Goal: Communication & Community: Answer question/provide support

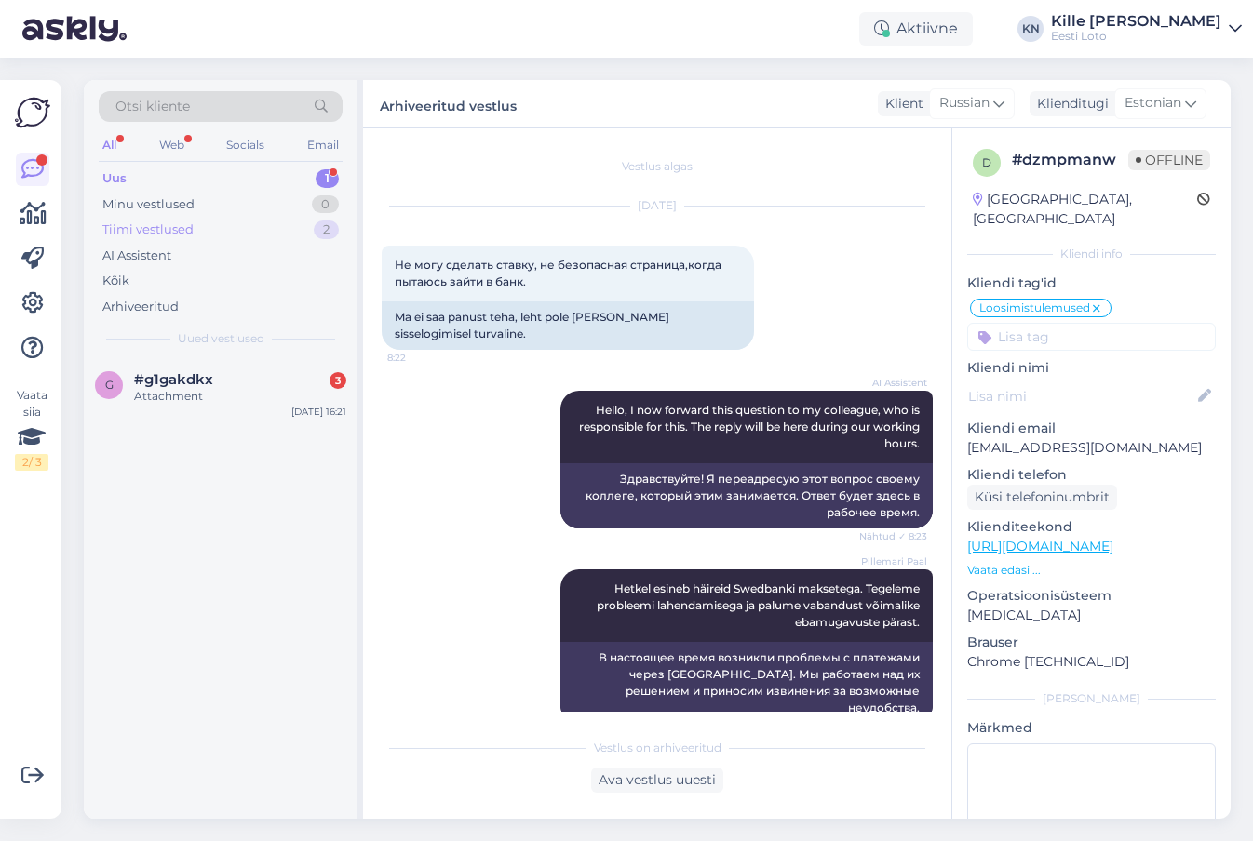
scroll to position [2759, 0]
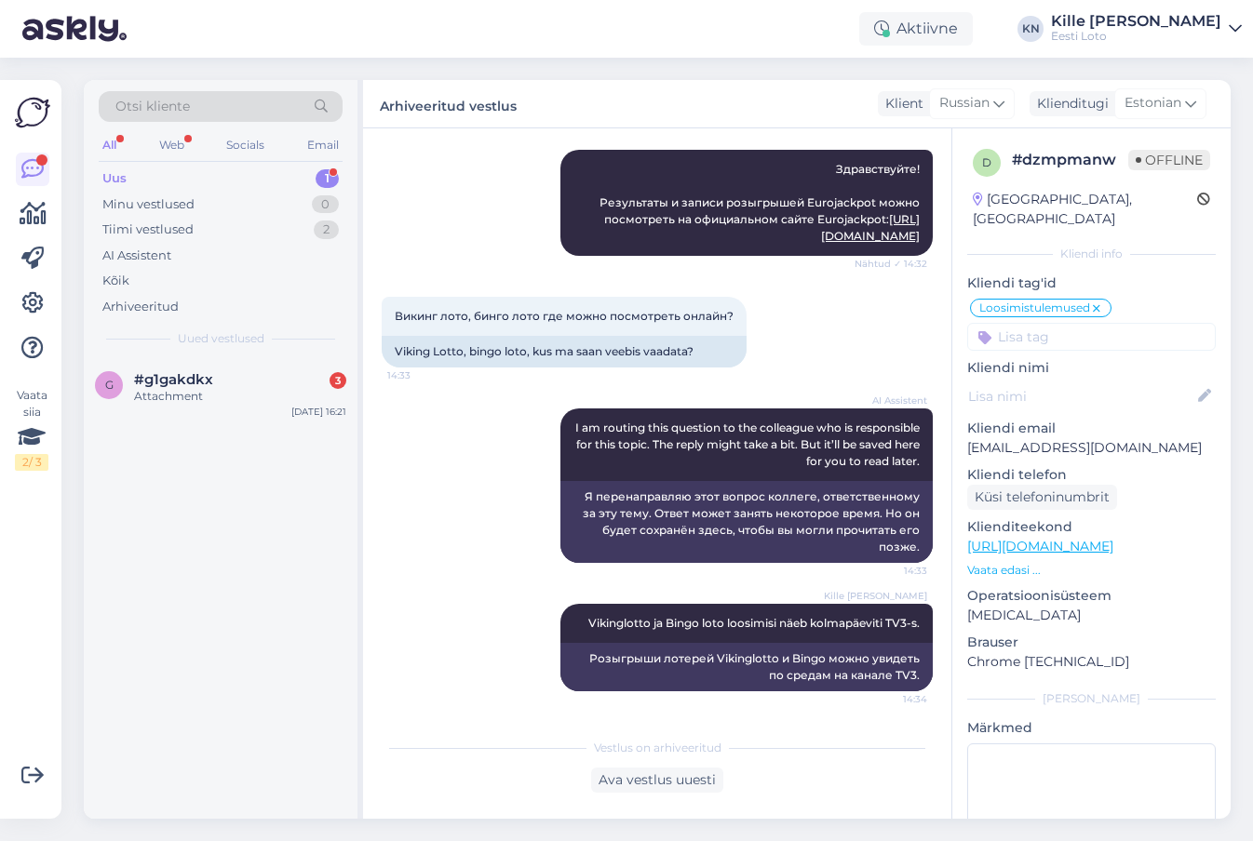
click at [207, 181] on div "Uus 1" at bounding box center [221, 179] width 244 height 26
click at [255, 395] on div "Attachment" at bounding box center [240, 396] width 212 height 17
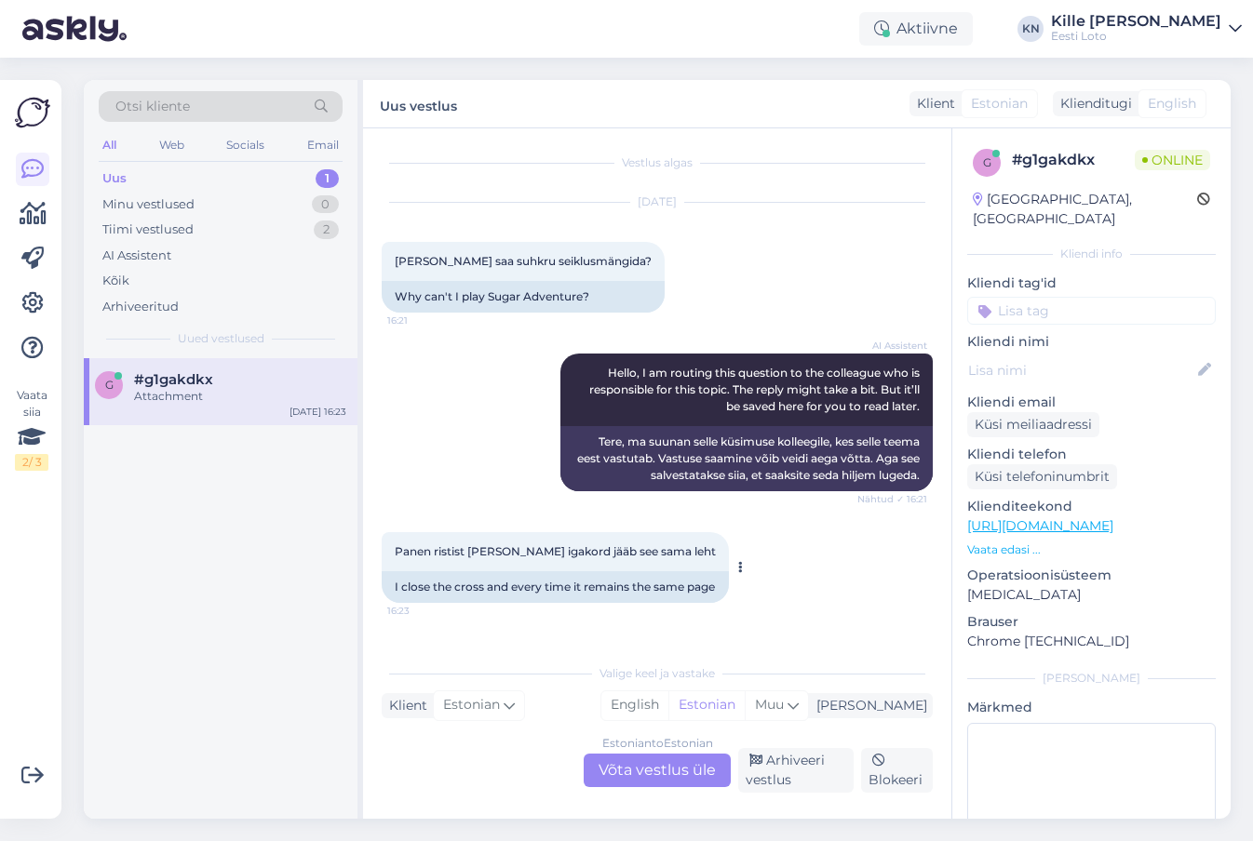
scroll to position [107, 0]
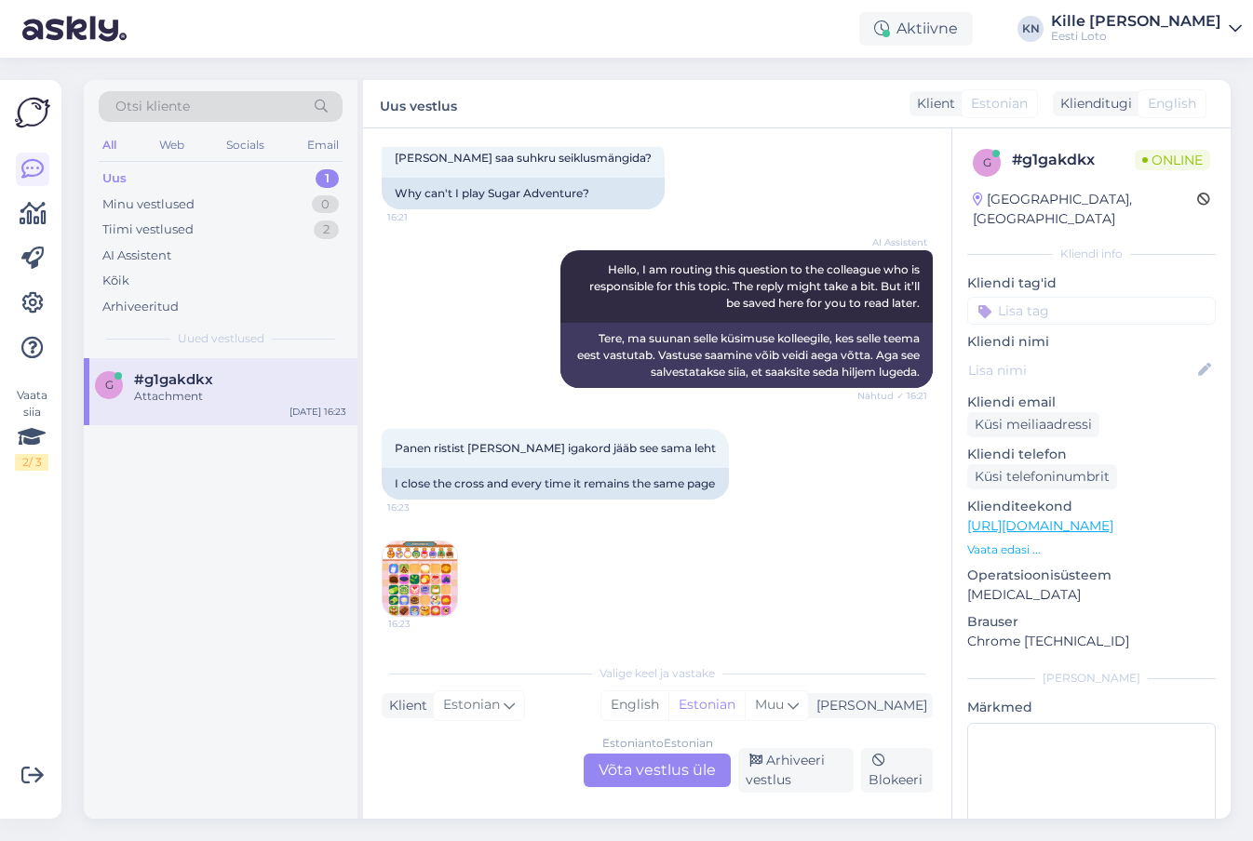
click at [423, 568] on img at bounding box center [420, 579] width 74 height 74
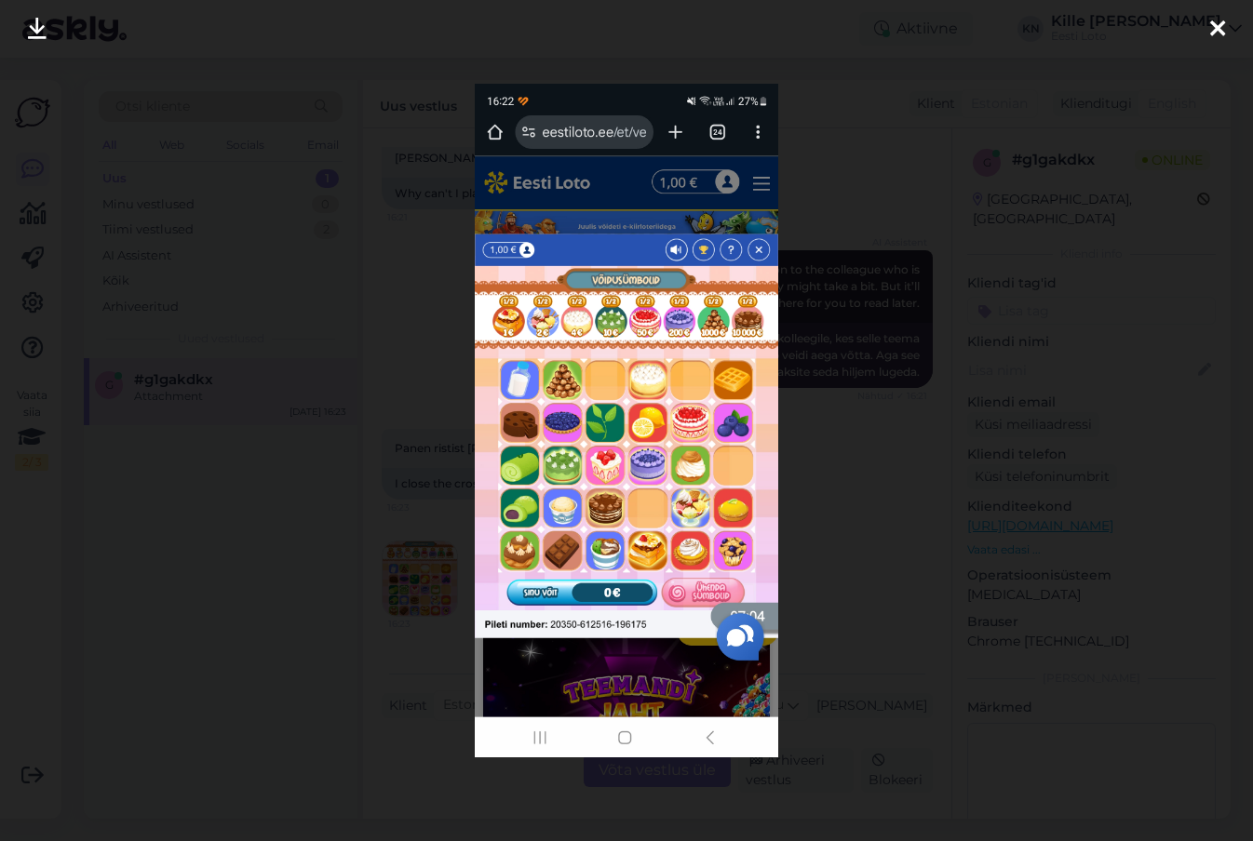
click at [411, 447] on div at bounding box center [626, 420] width 1253 height 841
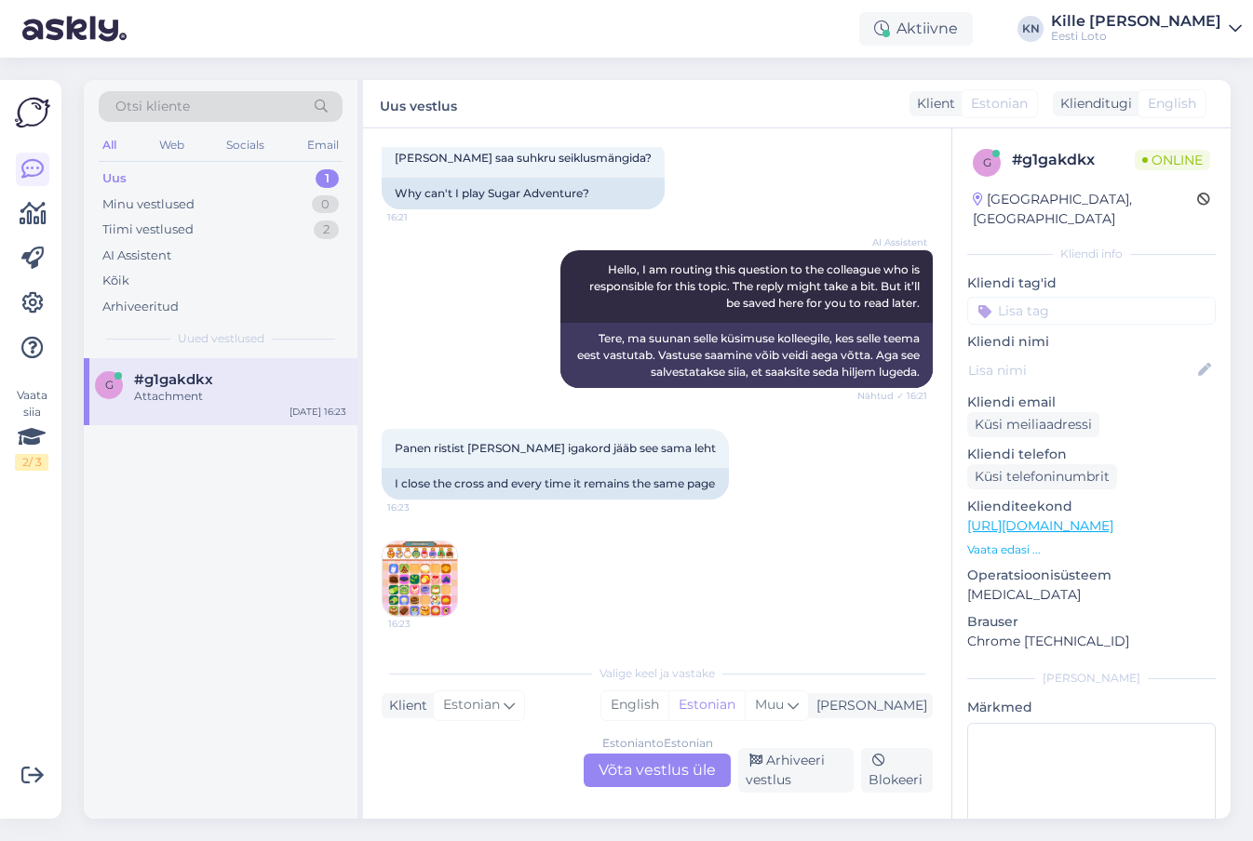
click at [649, 765] on div "Estonian to Estonian Võta vestlus üle" at bounding box center [657, 771] width 147 height 34
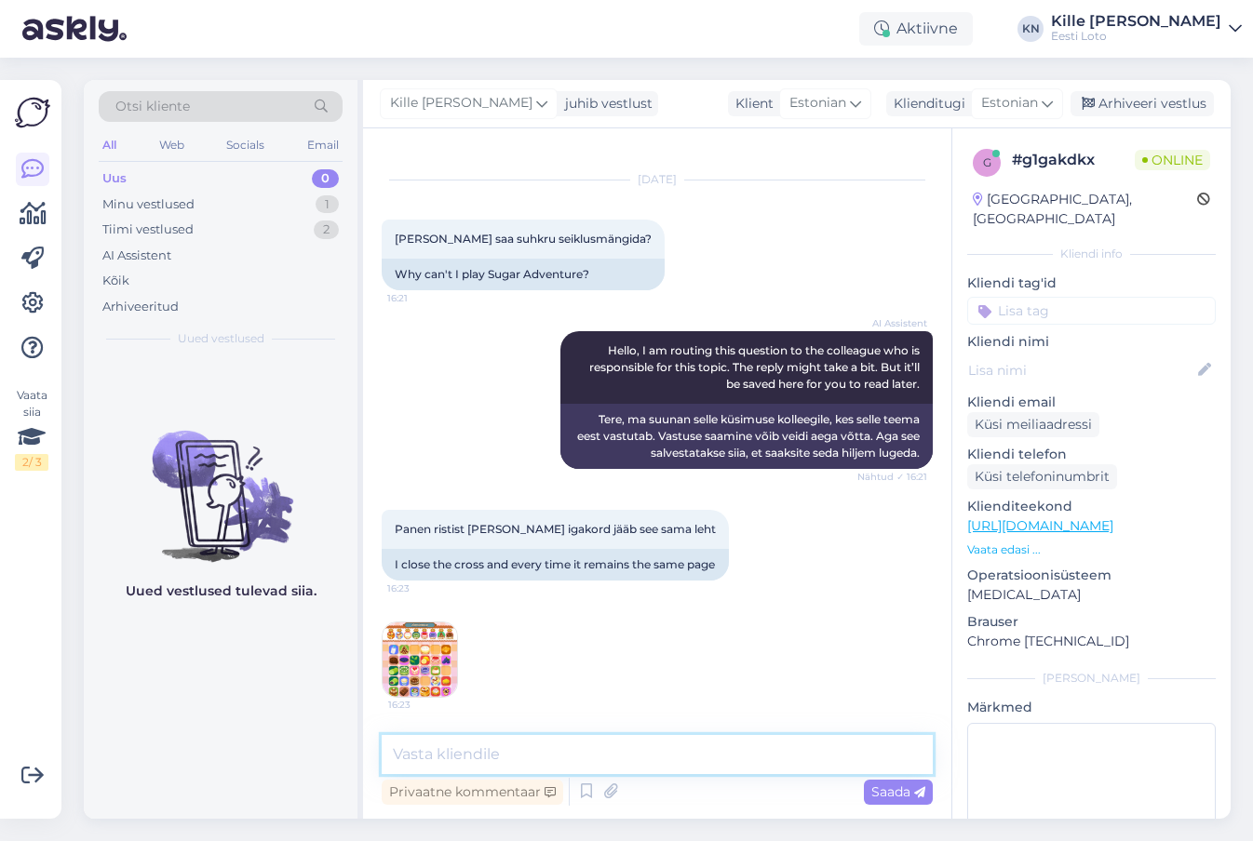
click at [579, 747] on textarea at bounding box center [657, 754] width 551 height 39
paste textarea "Tõrkega piletit on võimalik uuesti läbi mängida, valides Minu piletid – e-kiirl…"
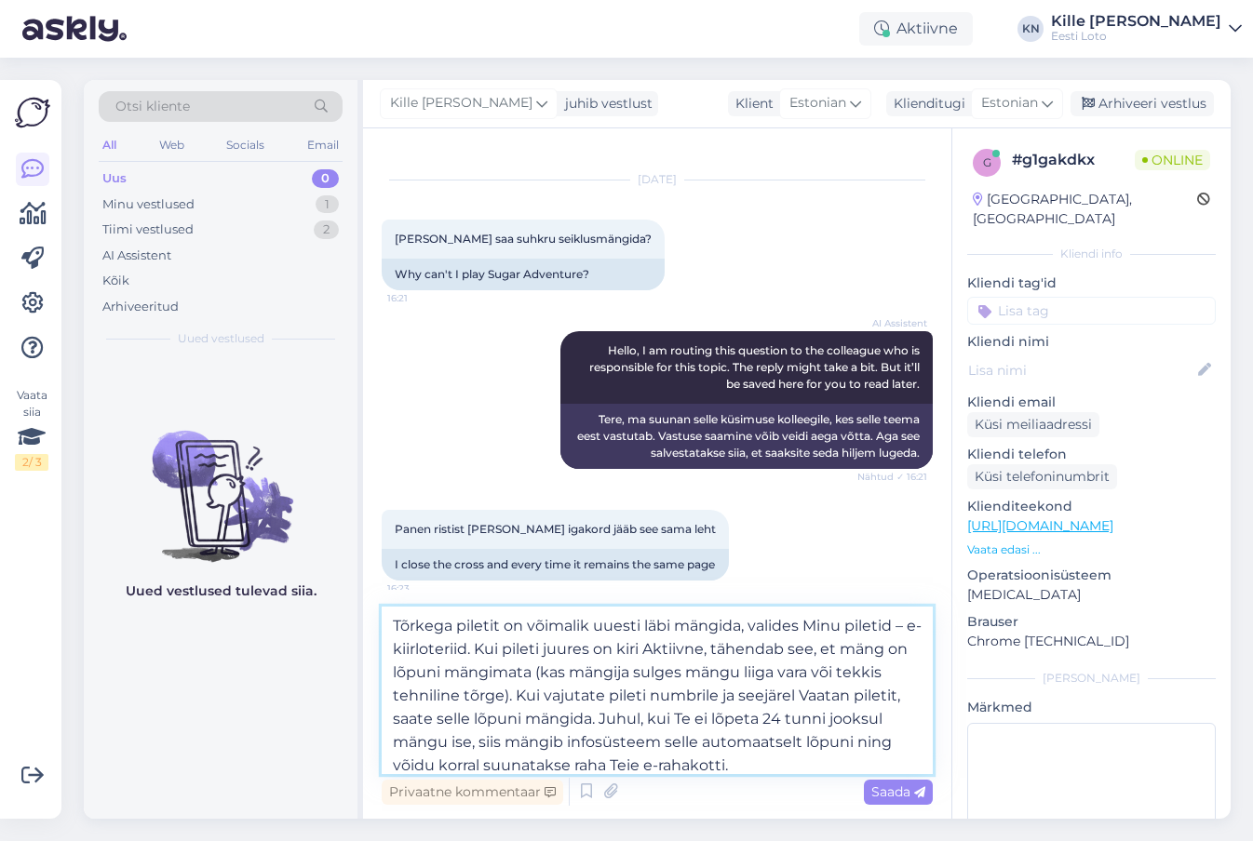
scroll to position [103, 0]
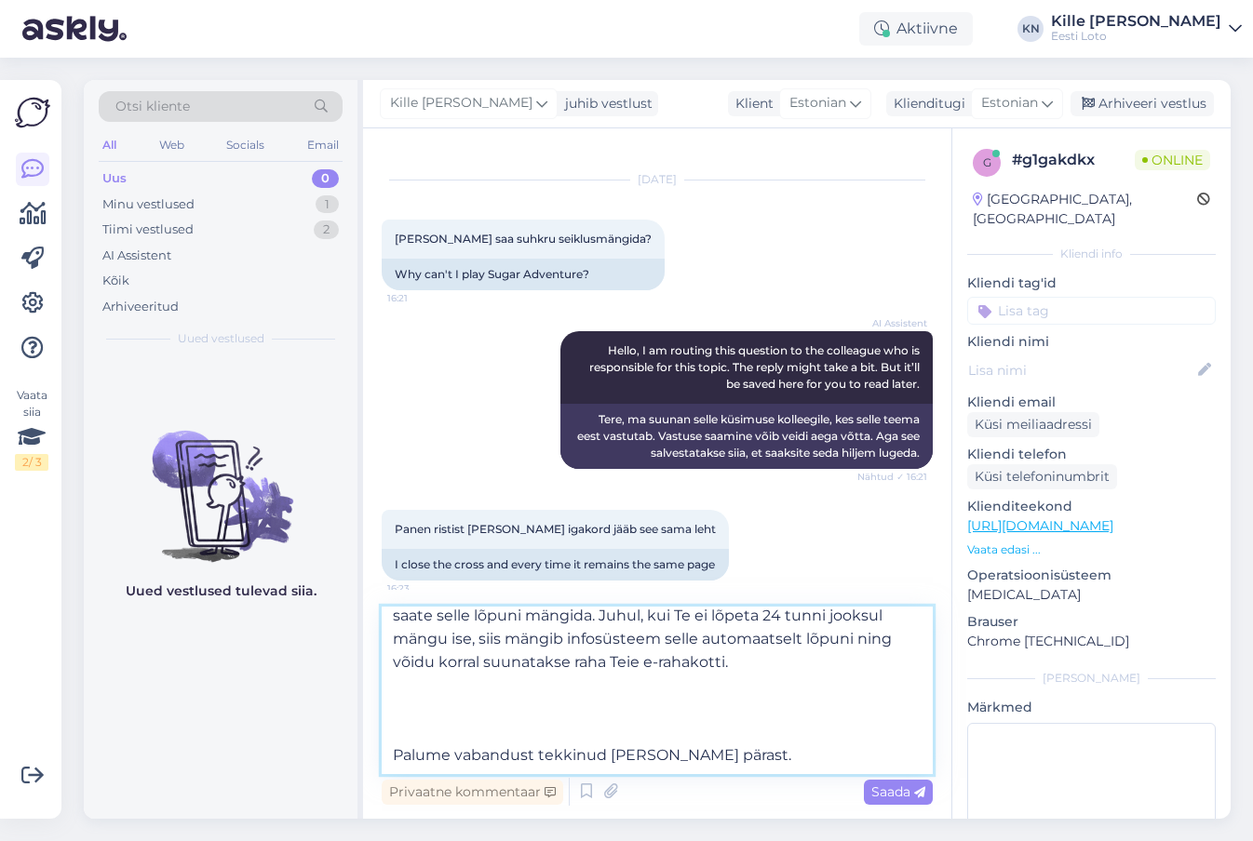
click at [459, 714] on textarea "Tõrkega piletit on võimalik uuesti läbi mängida, valides Minu piletid – e-kiirl…" at bounding box center [657, 691] width 551 height 168
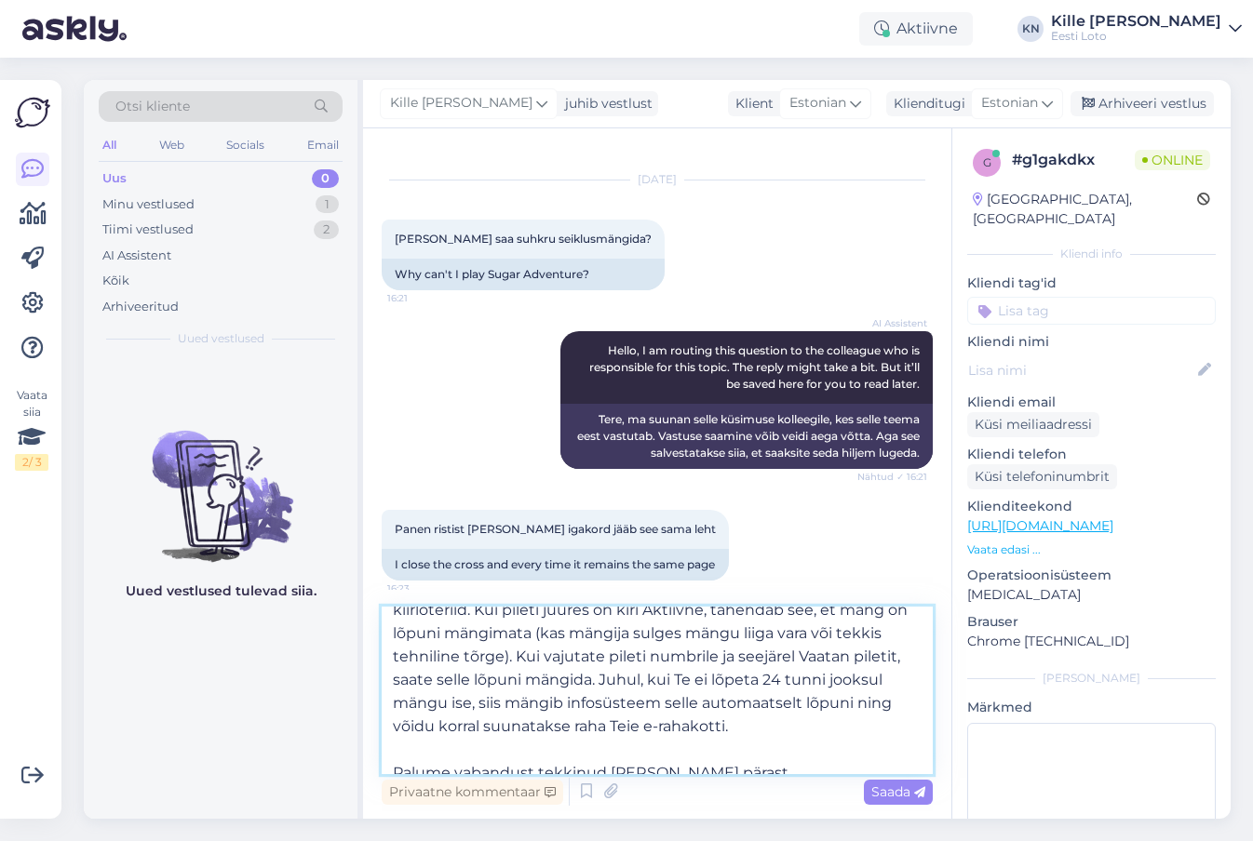
scroll to position [51, 0]
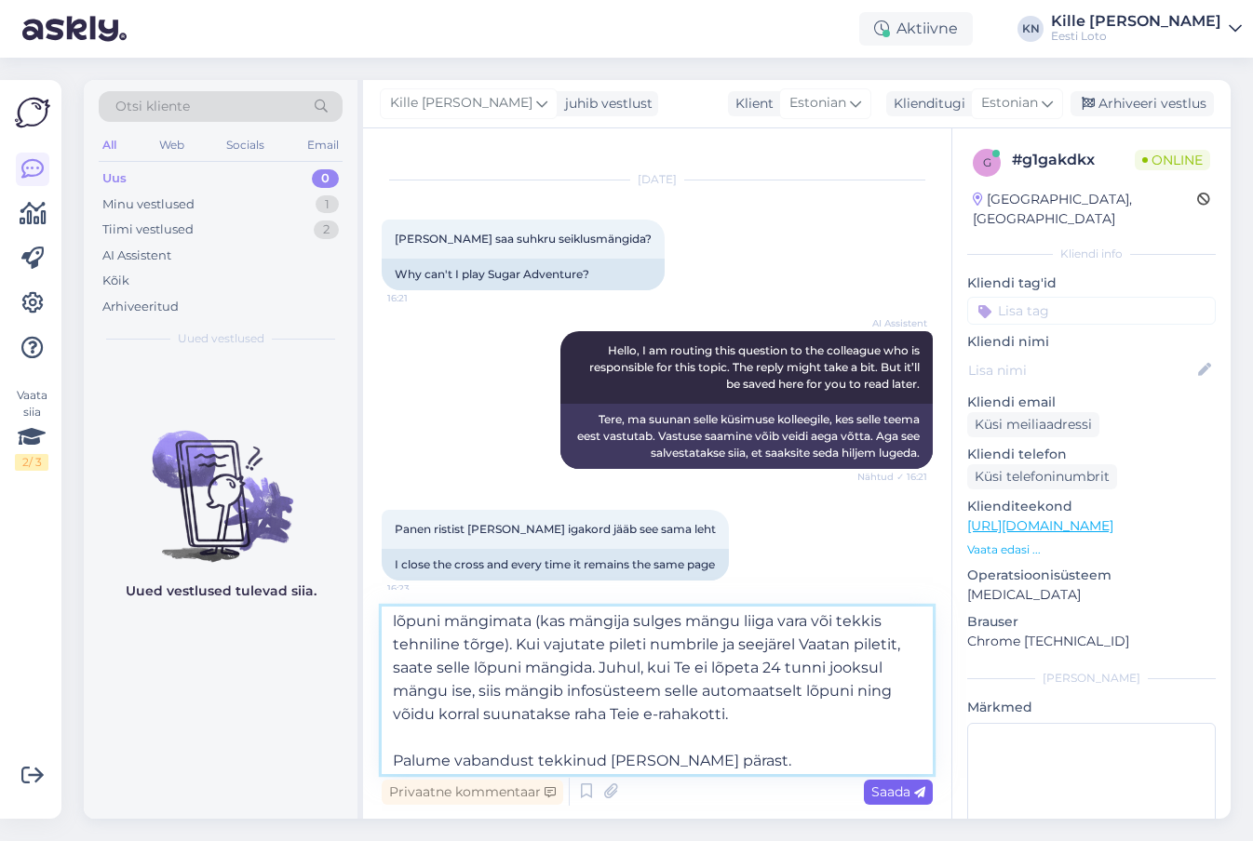
type textarea "Tõrkega piletit on võimalik uuesti läbi mängida, valides Minu piletid – e-kiirl…"
click at [879, 794] on span "Saada" at bounding box center [898, 792] width 54 height 17
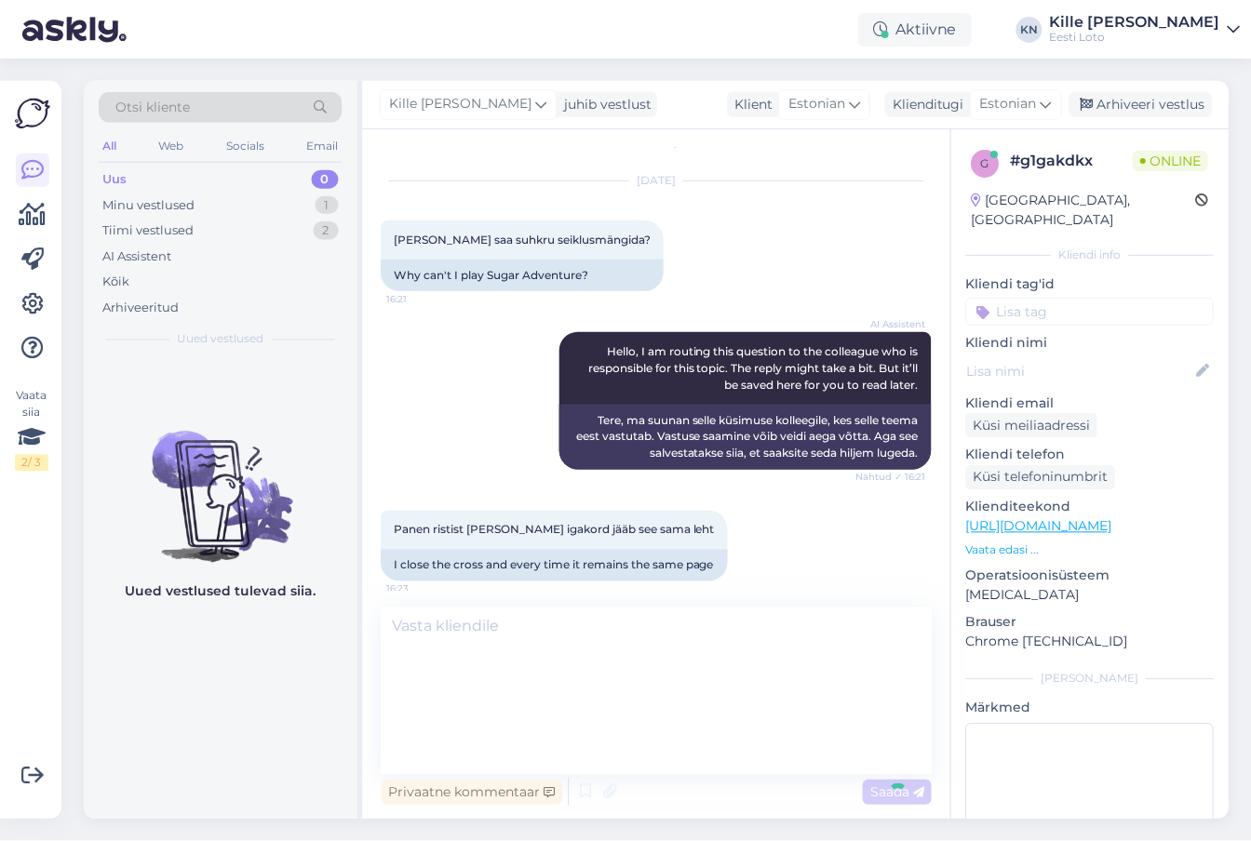
scroll to position [0, 0]
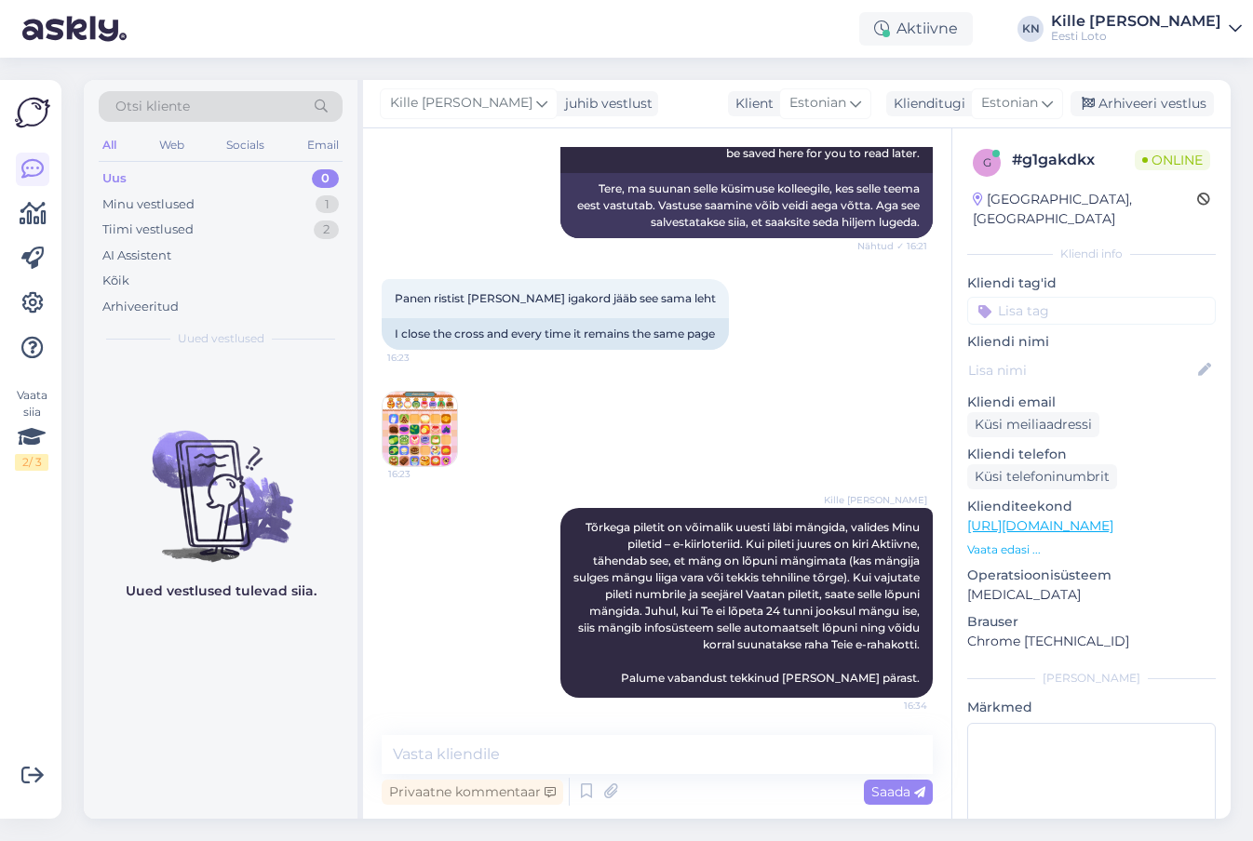
click at [1079, 297] on input at bounding box center [1091, 311] width 248 height 28
type input "e-kiir"
click at [1109, 356] on span "e-kiirloterii" at bounding box center [1092, 361] width 60 height 11
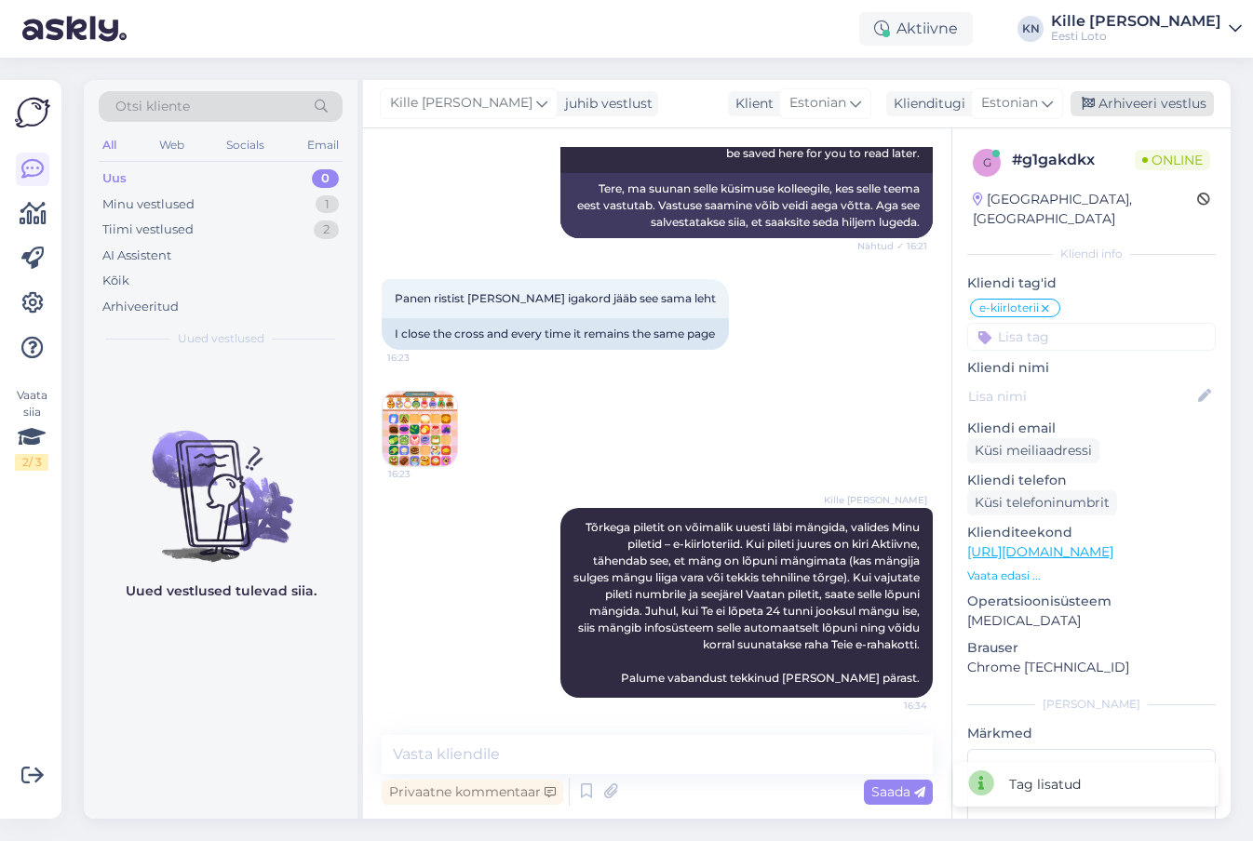
click at [1143, 104] on div "Arhiveeri vestlus" at bounding box center [1141, 103] width 143 height 25
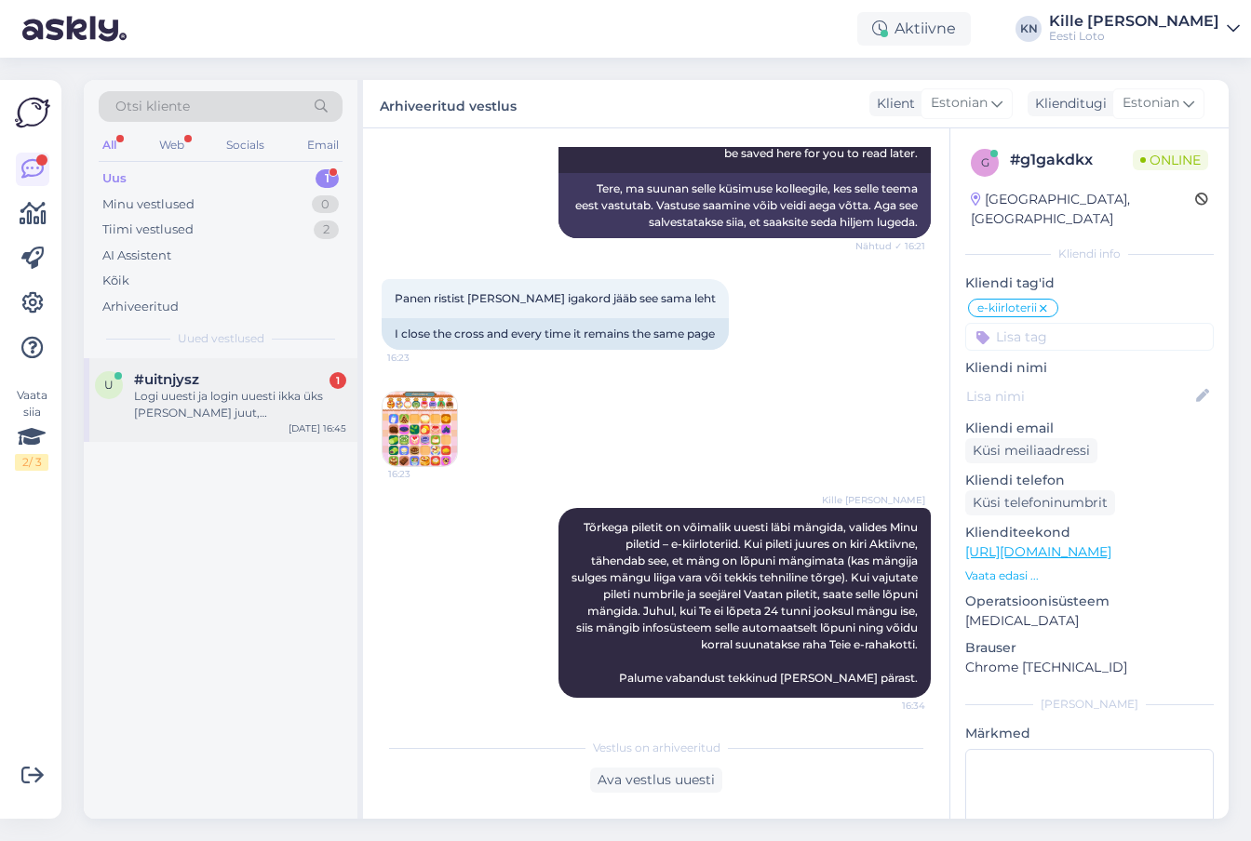
click at [232, 372] on div "#uitnjysz 1" at bounding box center [240, 379] width 212 height 17
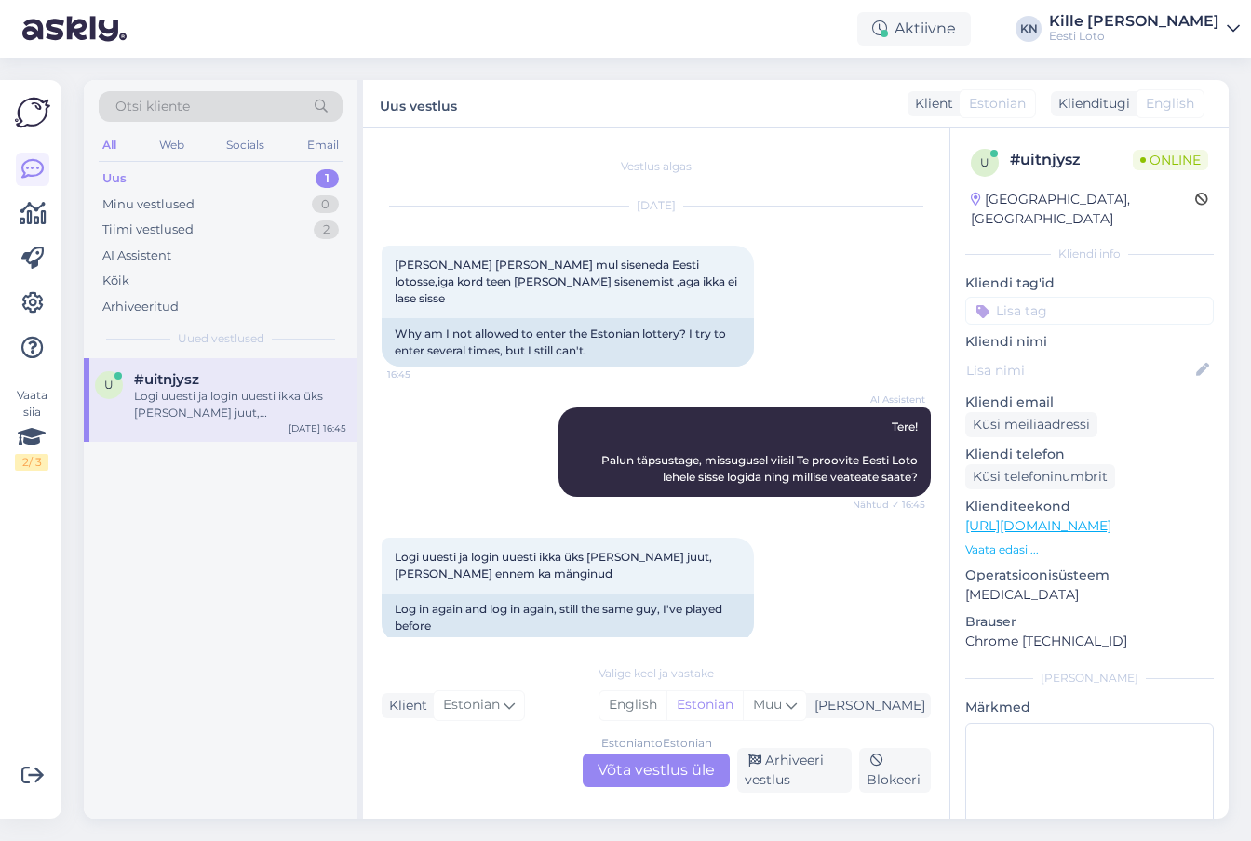
click at [666, 763] on div "Estonian to Estonian Võta vestlus üle" at bounding box center [656, 771] width 147 height 34
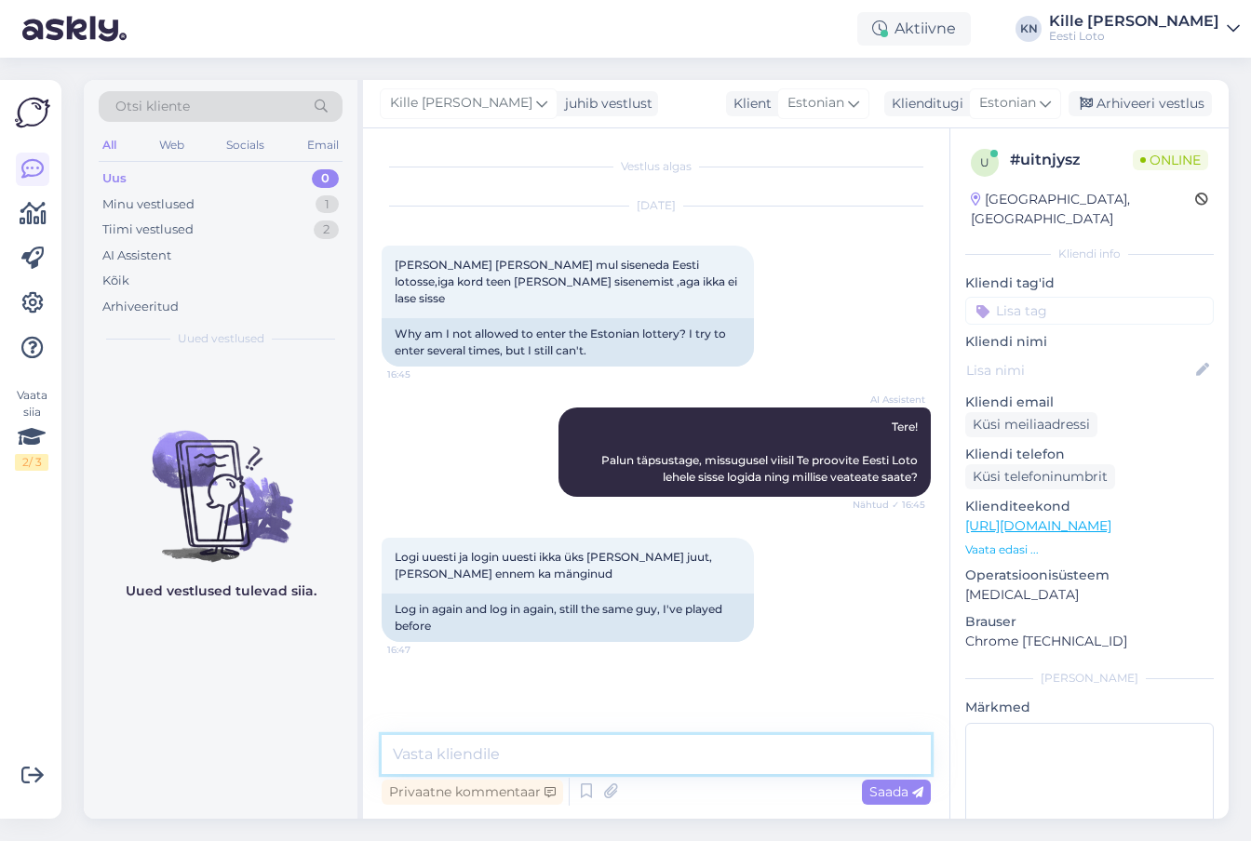
click at [642, 748] on textarea at bounding box center [656, 754] width 549 height 39
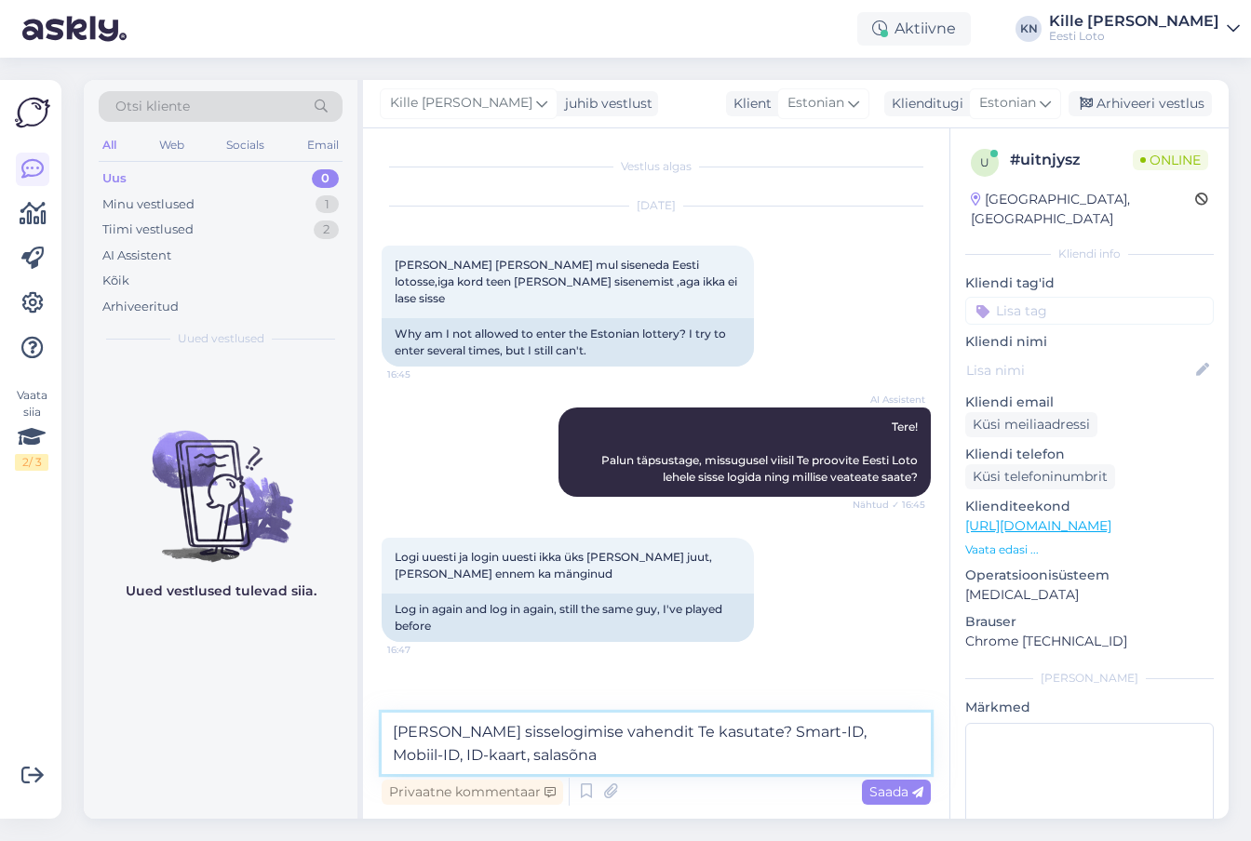
type textarea "[PERSON_NAME] sisselogimise vahendit Te kasutate? Smart-ID, Mobiil-ID, ID-kaart…"
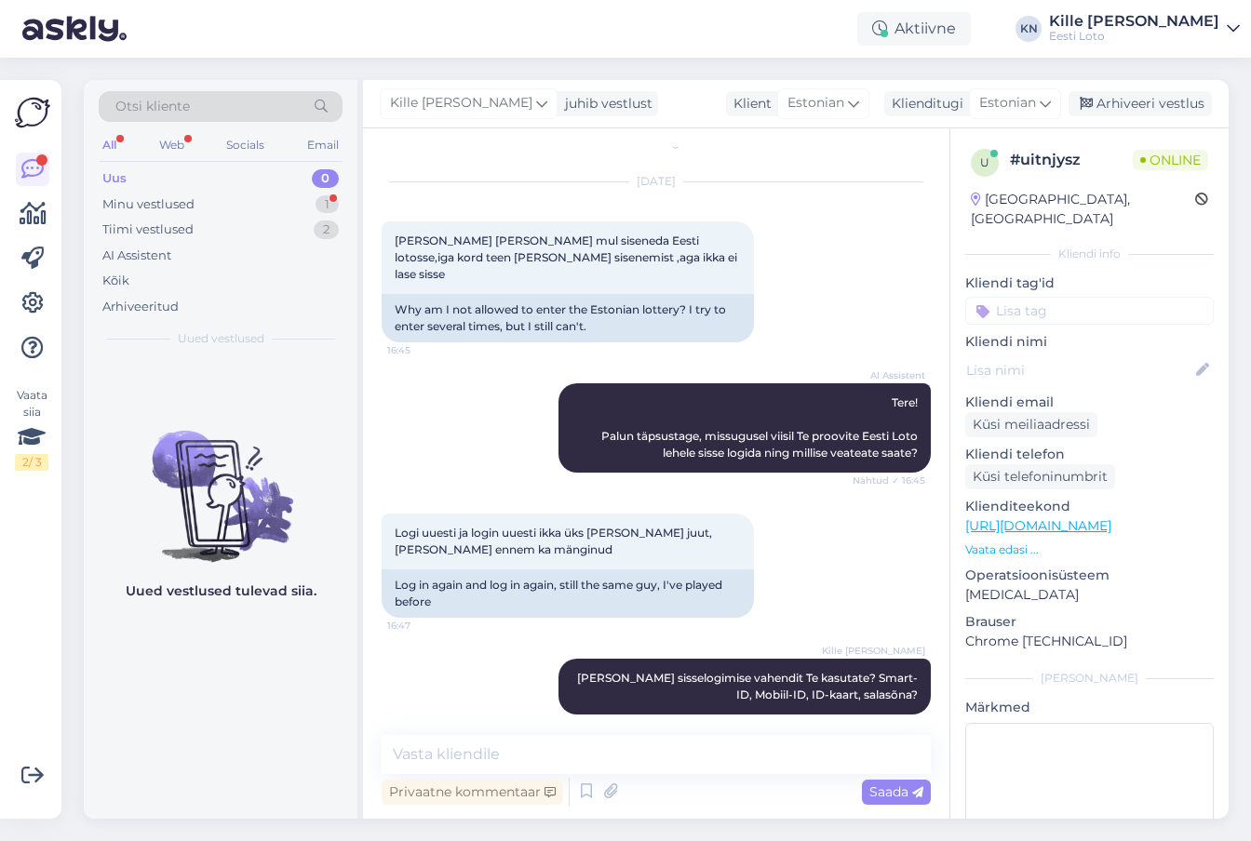
scroll to position [104, 0]
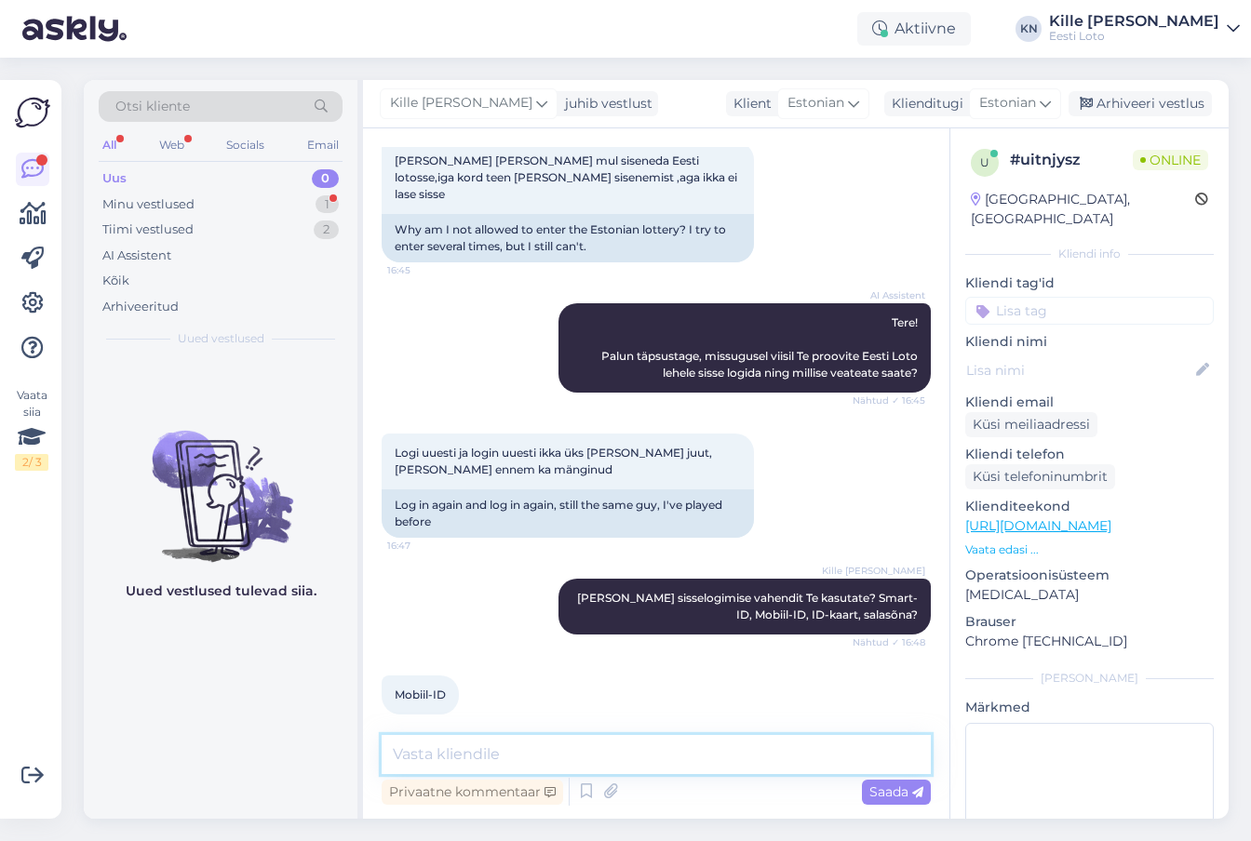
click at [412, 740] on textarea at bounding box center [656, 754] width 549 height 39
click at [779, 757] on textarea "Mobiil-ID-ga sisselogimisel võib esineda tõrkeid." at bounding box center [656, 754] width 549 height 39
type textarea "Kahjuks v"
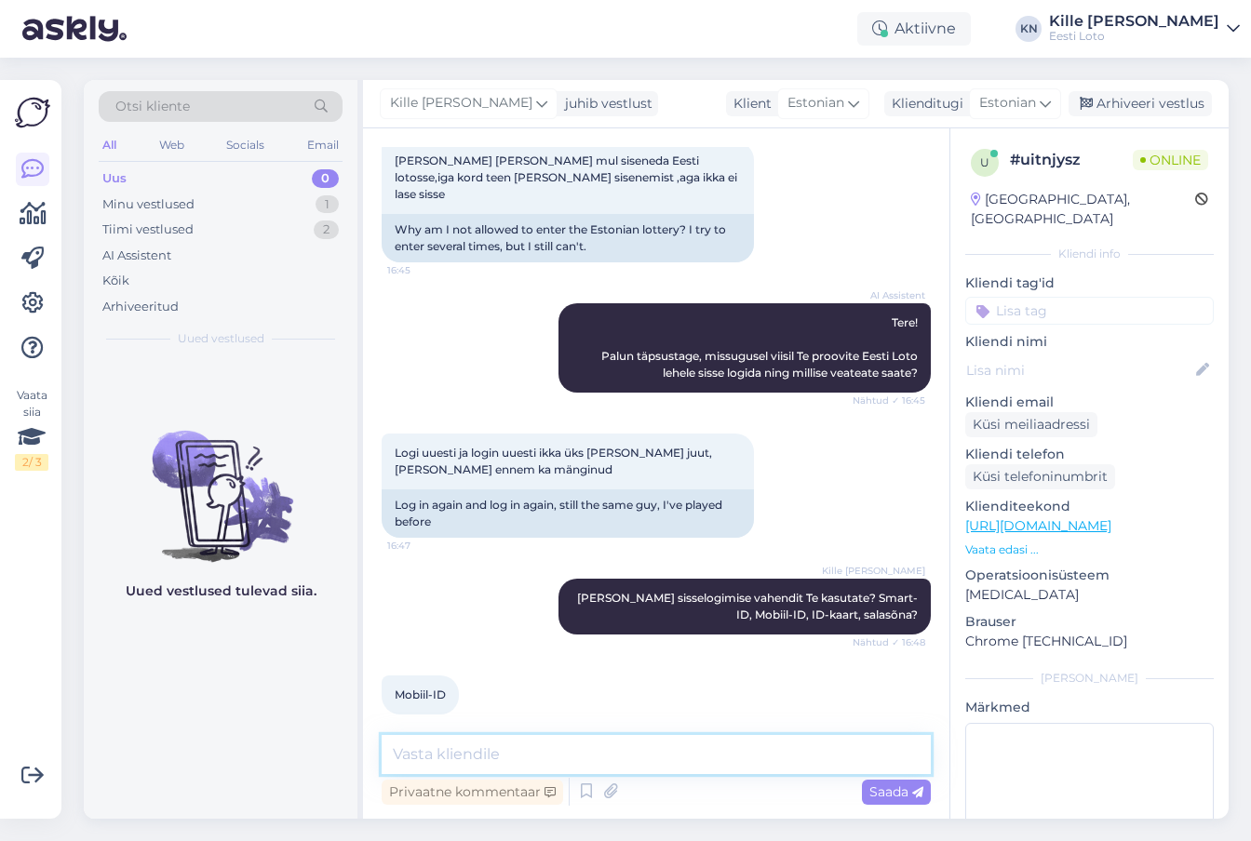
scroll to position [184, 0]
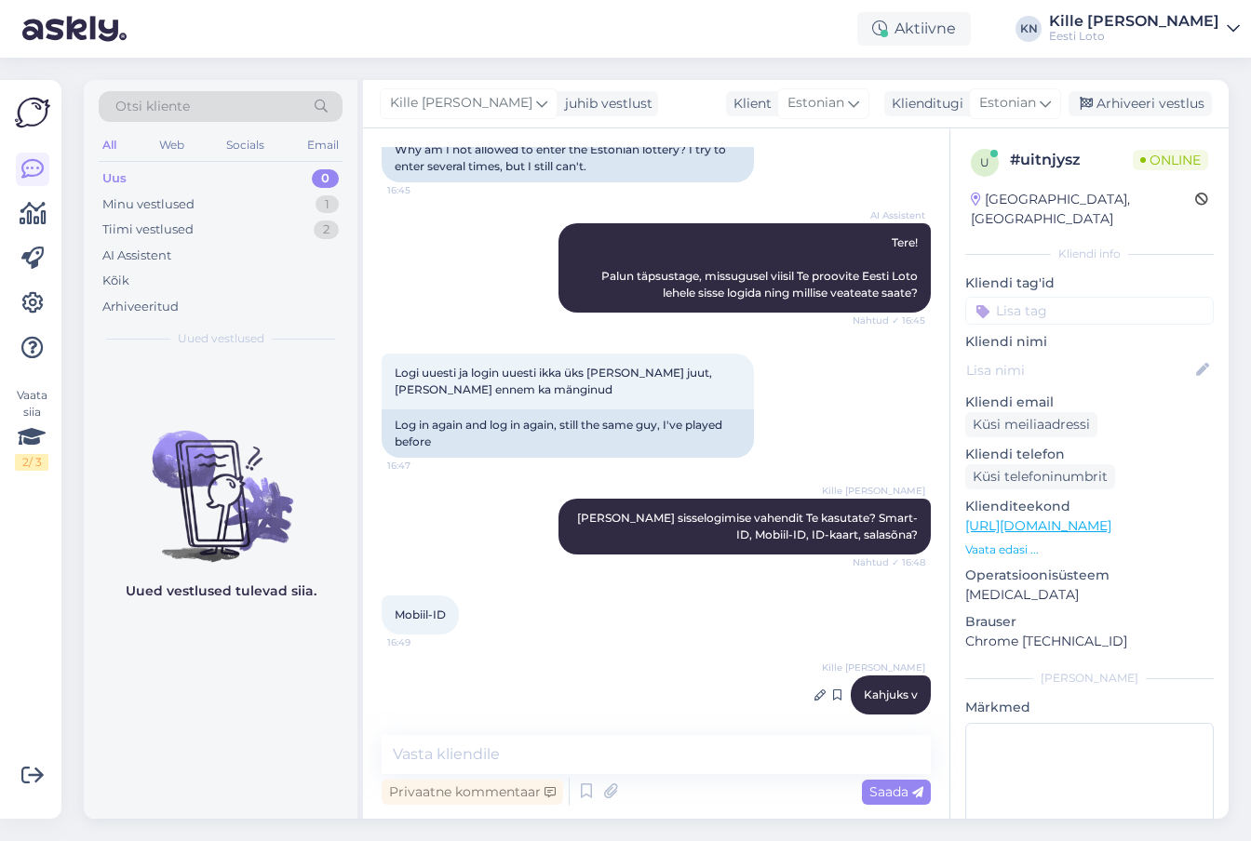
click at [898, 676] on div "Kille Nevolihhin Kahjuks v 16:50" at bounding box center [891, 695] width 80 height 39
click at [817, 690] on icon at bounding box center [819, 695] width 11 height 11
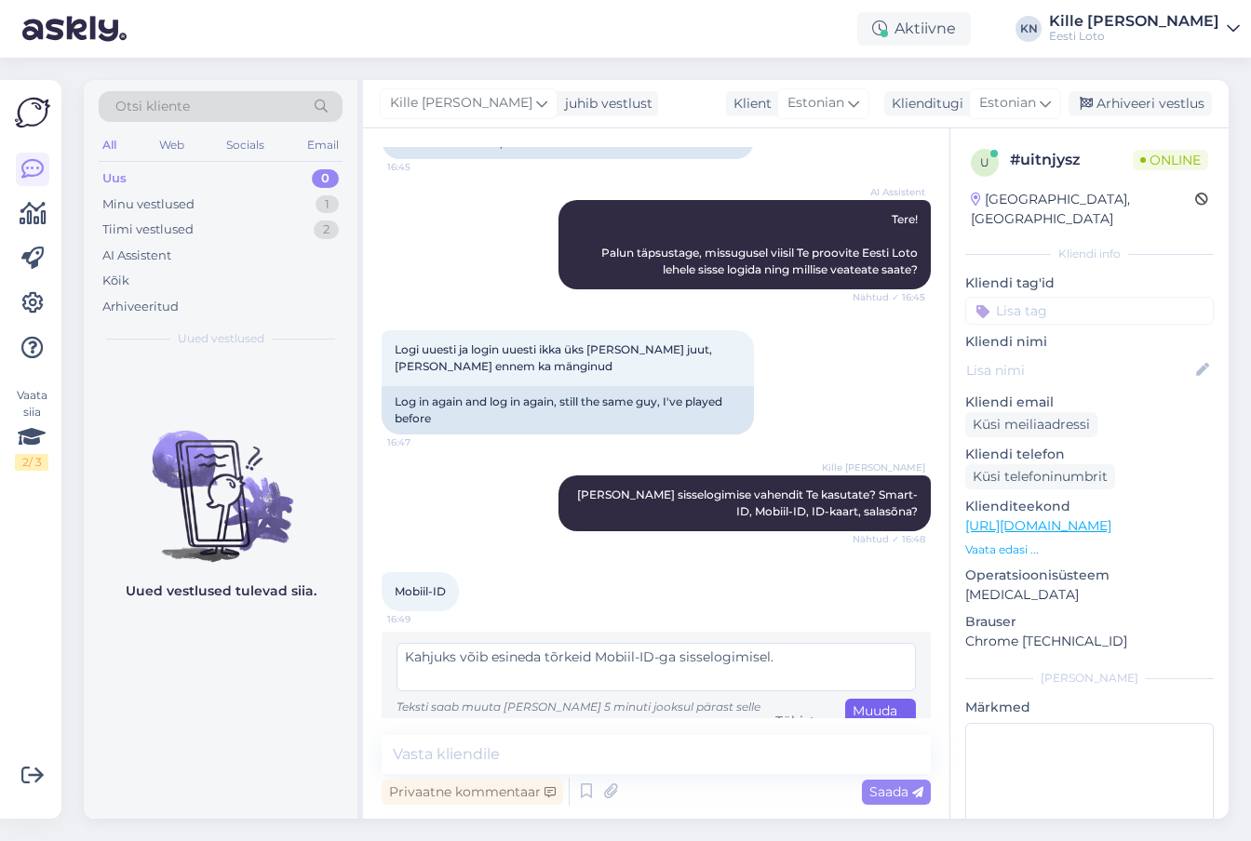
type textarea "Kahjuks võib esineda tõrkeid Mobiil-ID-ga sisselogimisel."
click at [878, 703] on span "Muuda" at bounding box center [875, 721] width 45 height 36
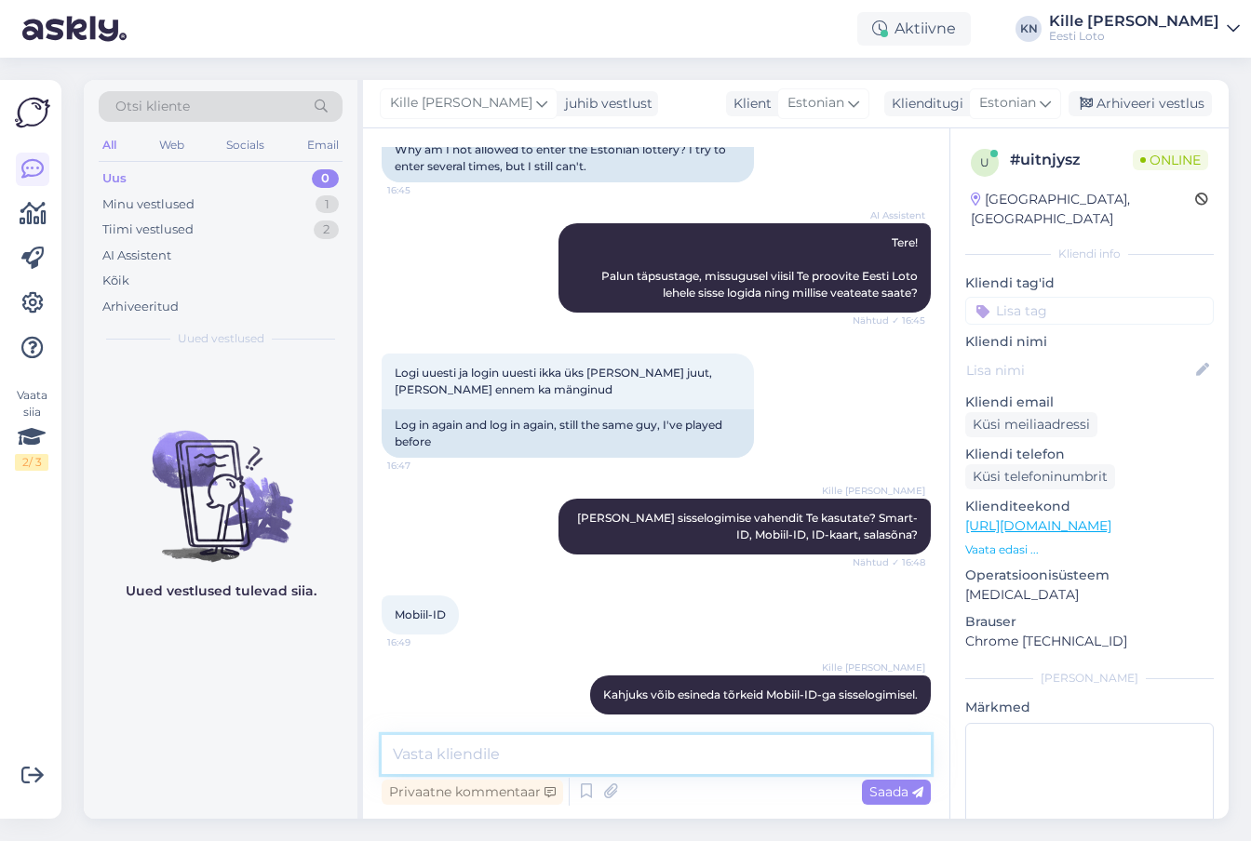
click at [581, 752] on textarea at bounding box center [656, 754] width 549 height 39
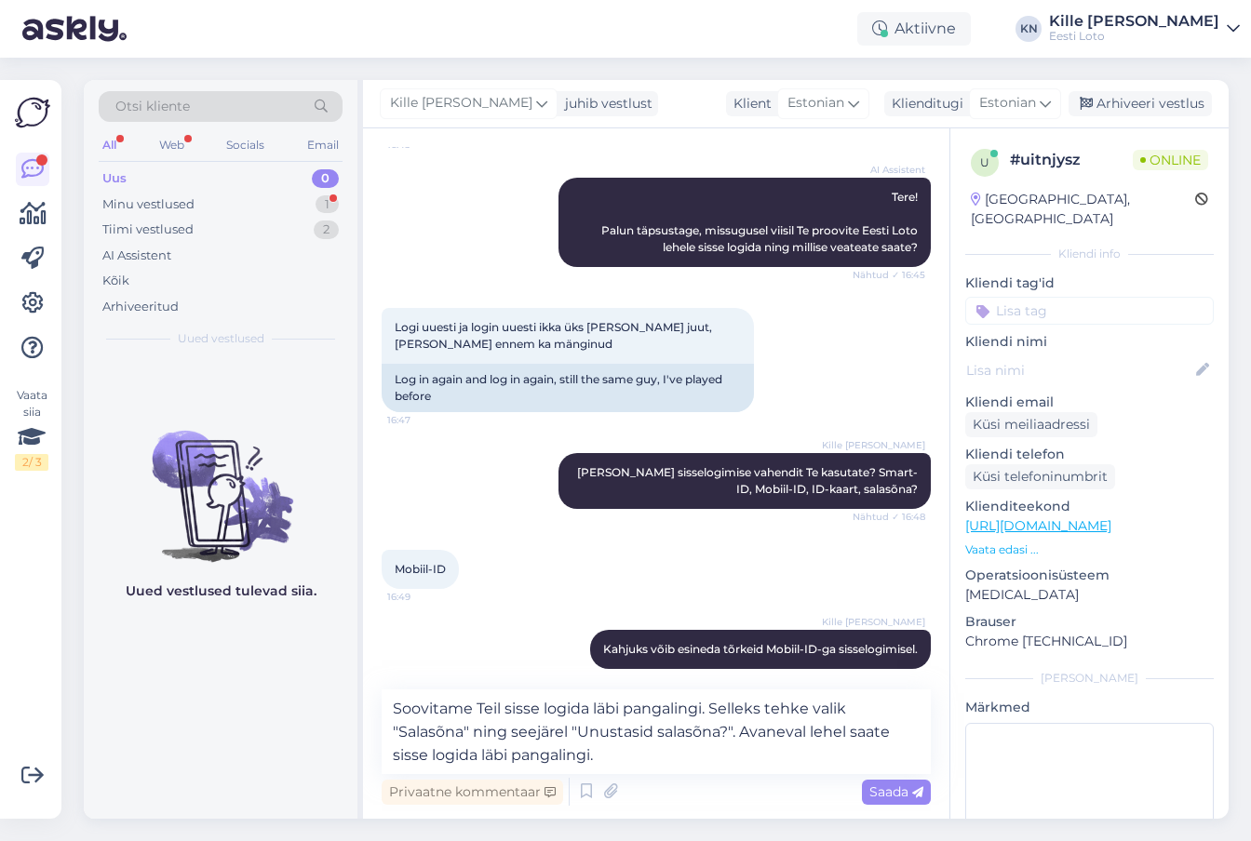
scroll to position [310, 0]
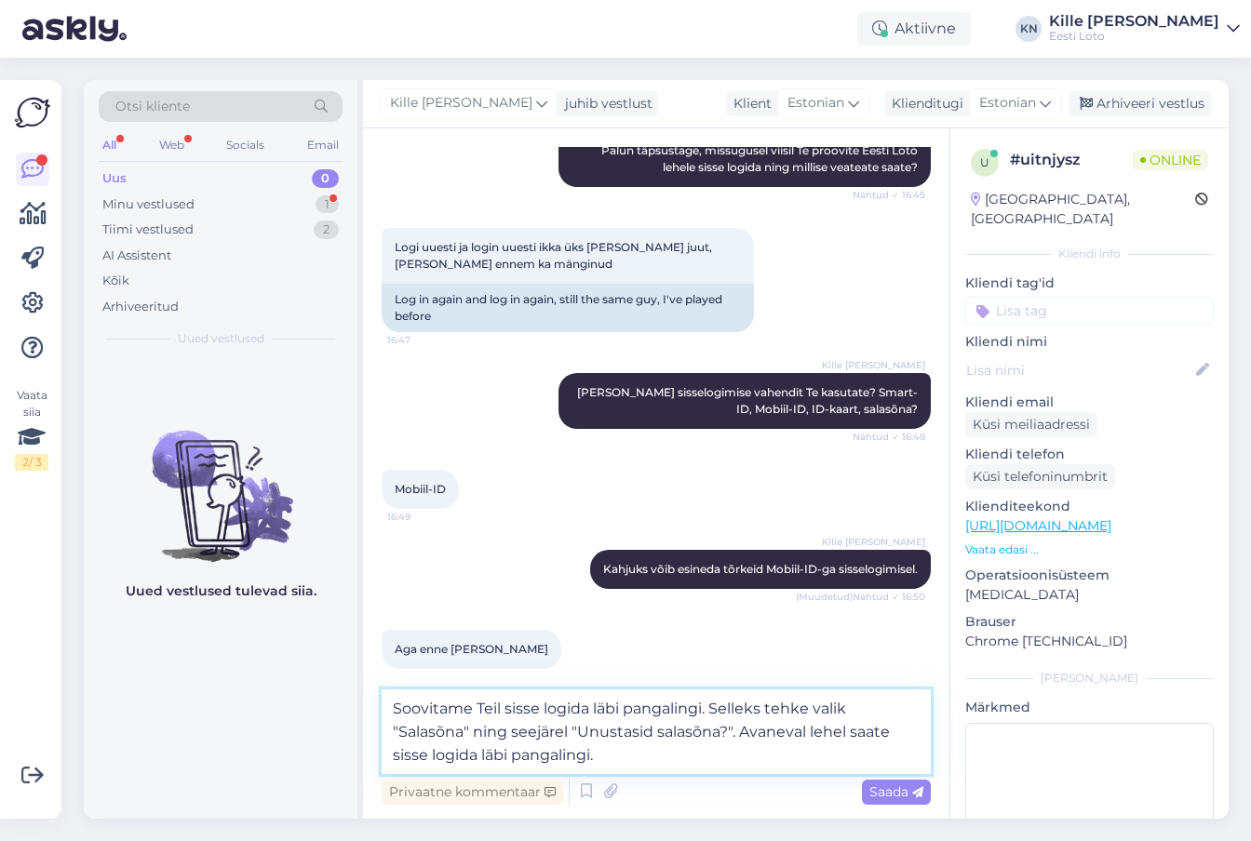
paste textarea "Vabandame võimalike ebamugavuste pärast."
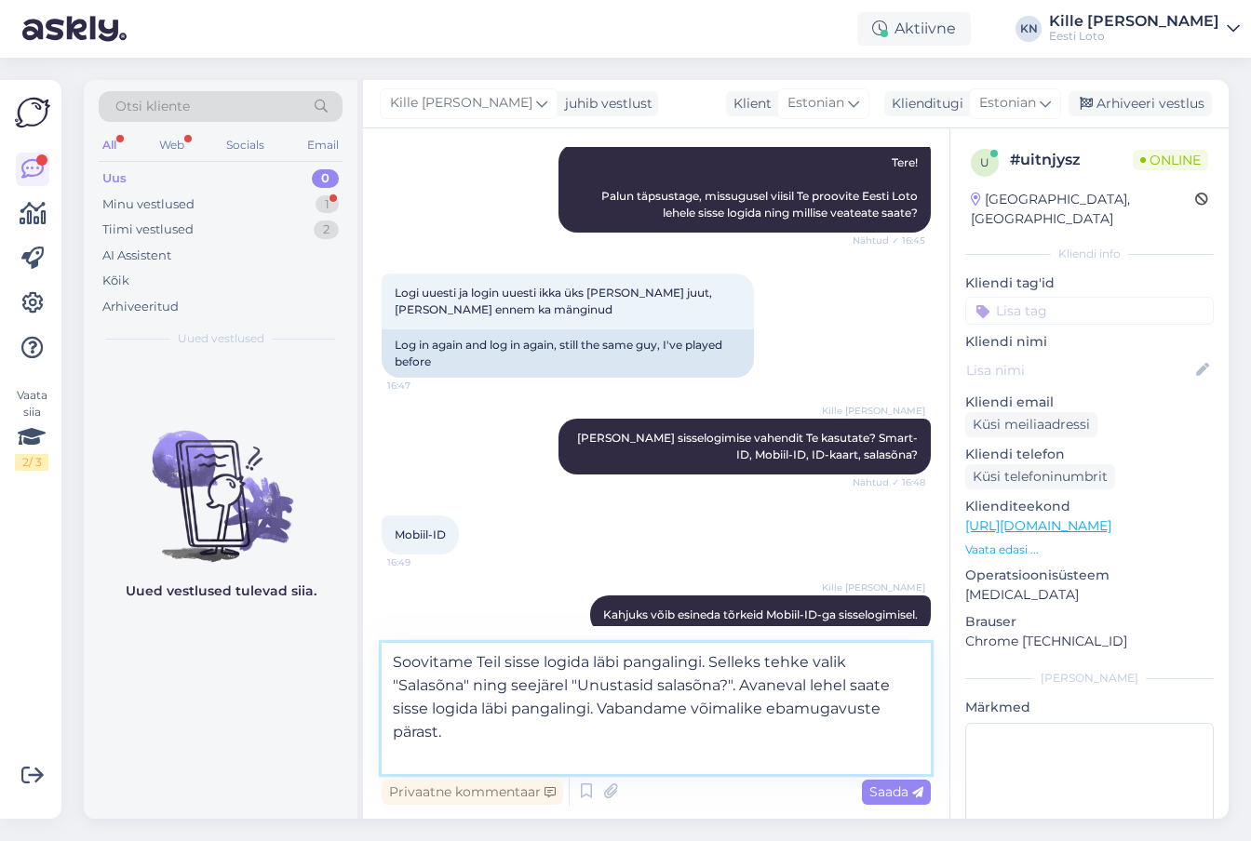
scroll to position [356, 0]
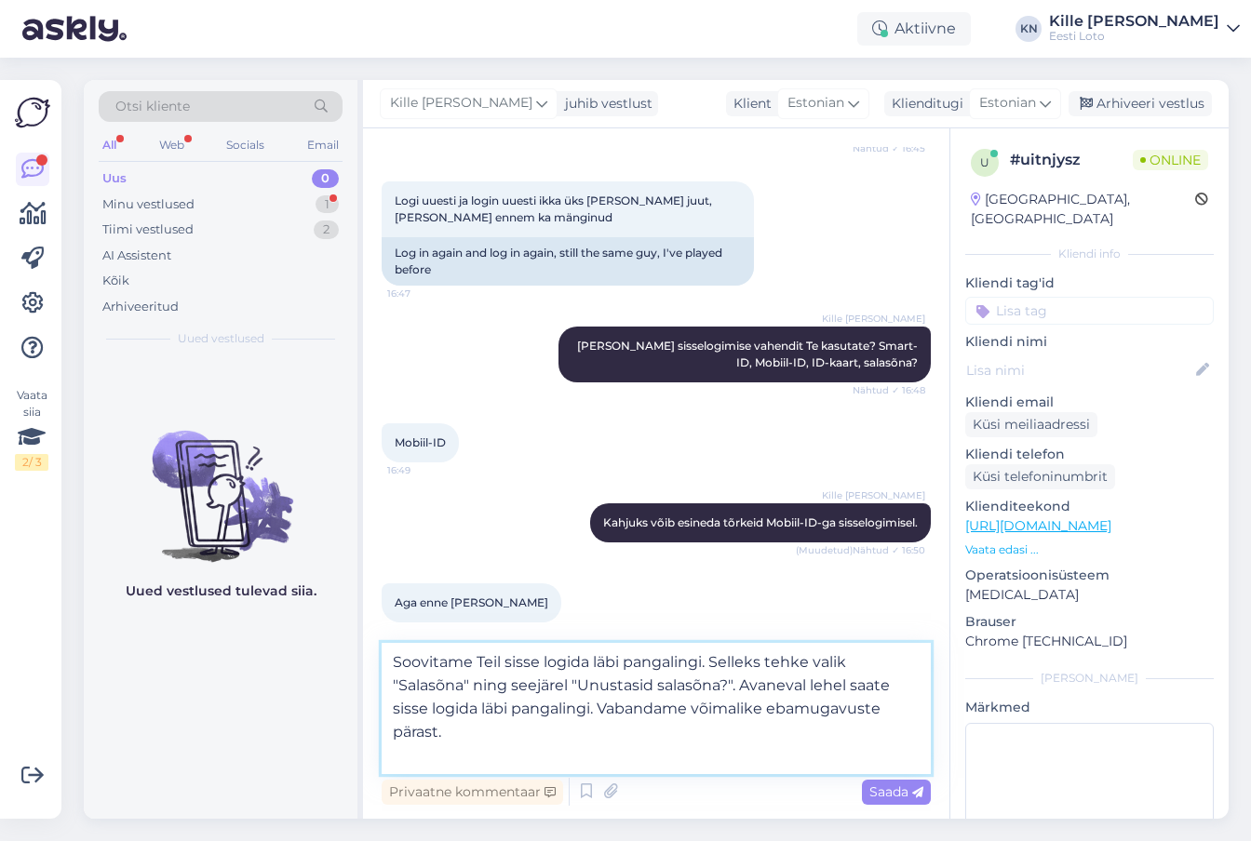
click at [399, 665] on textarea "Soovitame Teil sisse logida läbi pangalingi. Selleks tehke valik "Salasõna" nin…" at bounding box center [656, 708] width 549 height 131
click at [391, 665] on textarea "Soovitame Teil sisse logida läbi pangalingi. Selleks tehke valik "Salasõna" nin…" at bounding box center [656, 708] width 549 height 131
click at [506, 655] on textarea "Soovitame Teil sisse logida läbi pangalingi. Selleks tehke valik "Salasõna" nin…" at bounding box center [656, 708] width 549 height 131
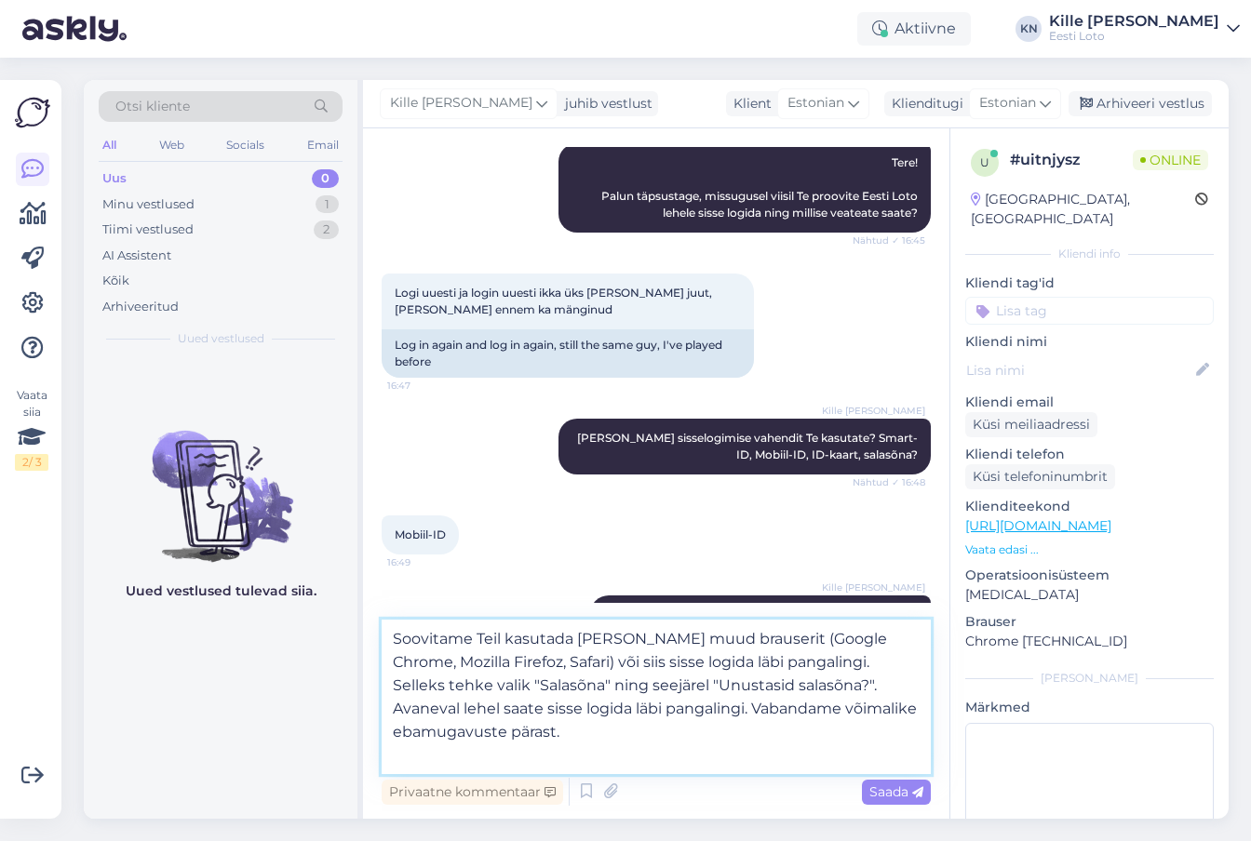
click at [502, 665] on textarea "Soovitame Teil kasutada [PERSON_NAME] muud brauserit (Google Chrome, Mozilla Fi…" at bounding box center [656, 697] width 549 height 154
click at [497, 662] on textarea "Soovitame Teil kasutada [PERSON_NAME] muud brauserit (Google Chrome, Mozilla Fi…" at bounding box center [656, 697] width 549 height 154
click at [584, 691] on textarea "Soovitame Teil kasutada [PERSON_NAME] muud brauserit (Google Chrome, Mozilla Fi…" at bounding box center [656, 697] width 549 height 154
click at [613, 678] on textarea "Soovitame Teil kasutada [PERSON_NAME] muud brauserit (Google Chrome, Mozilla Fi…" at bounding box center [656, 697] width 549 height 154
click at [687, 729] on textarea "Soovitame Teil kasutada [PERSON_NAME] muud brauserit (Google Chrome, Mozilla Fi…" at bounding box center [656, 697] width 549 height 154
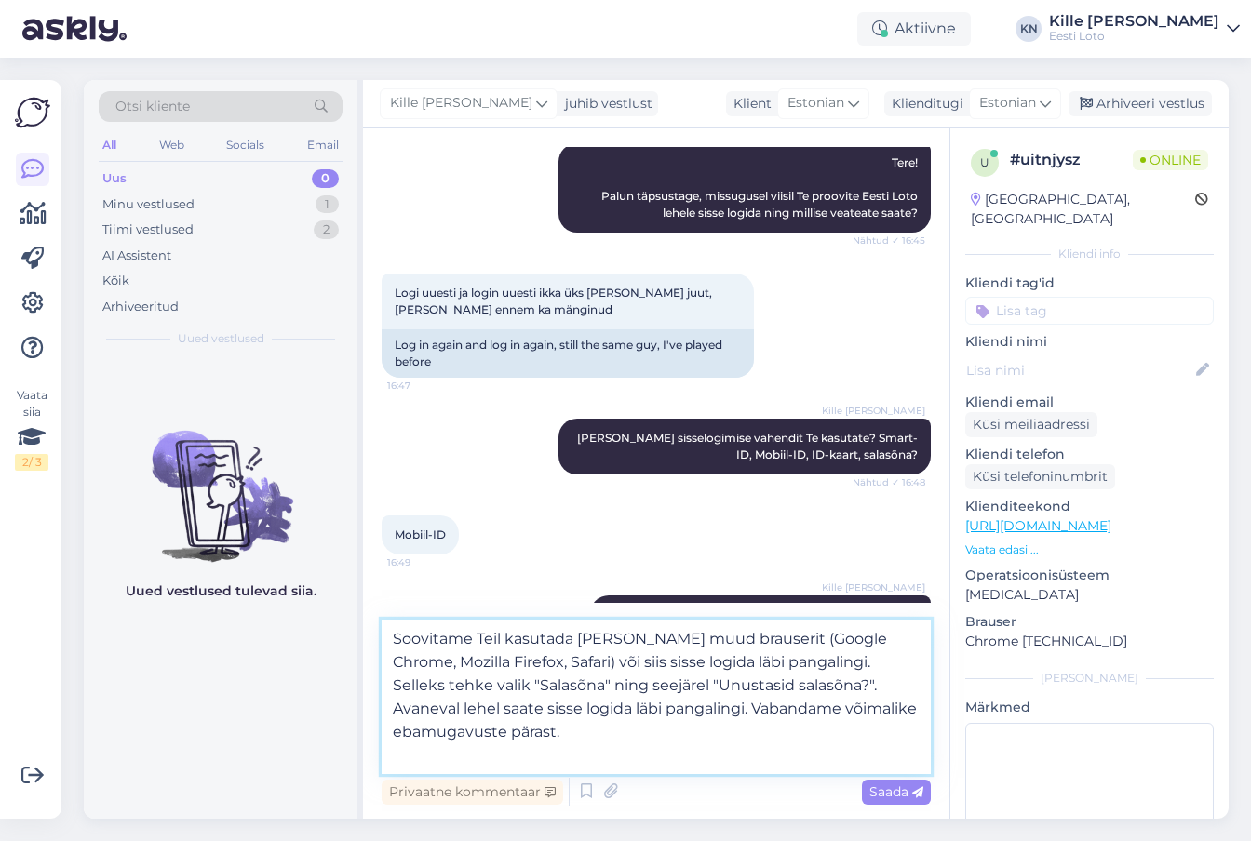
click at [648, 719] on textarea "Soovitame Teil kasutada [PERSON_NAME] muud brauserit (Google Chrome, Mozilla Fi…" at bounding box center [656, 697] width 549 height 154
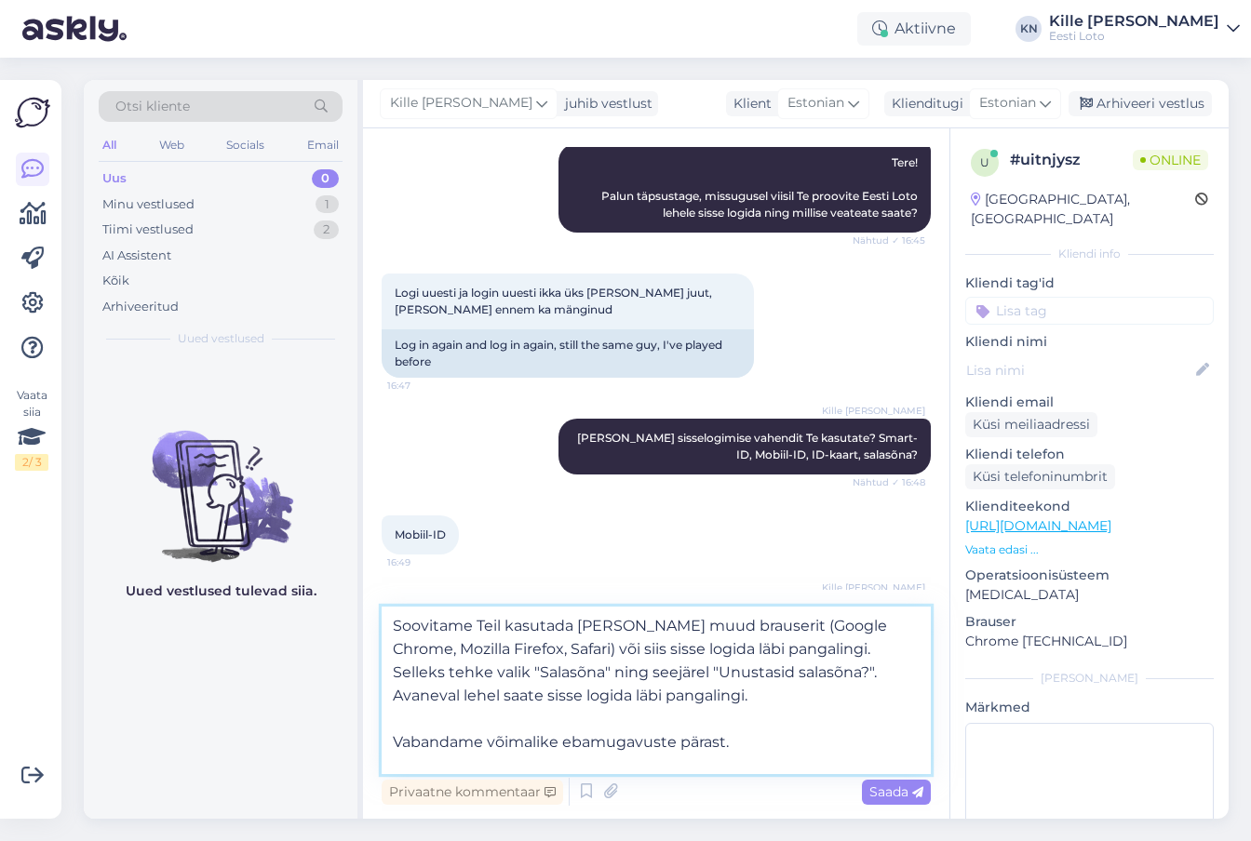
click at [592, 653] on textarea "Soovitame Teil kasutada [PERSON_NAME] muud brauserit (Google Chrome, Mozilla Fi…" at bounding box center [656, 691] width 549 height 168
type textarea "Soovitame Teil kasutada [PERSON_NAME] muud brauserit (Google Chrome, Mozilla Fi…"
click at [893, 794] on span "Saada" at bounding box center [896, 792] width 54 height 17
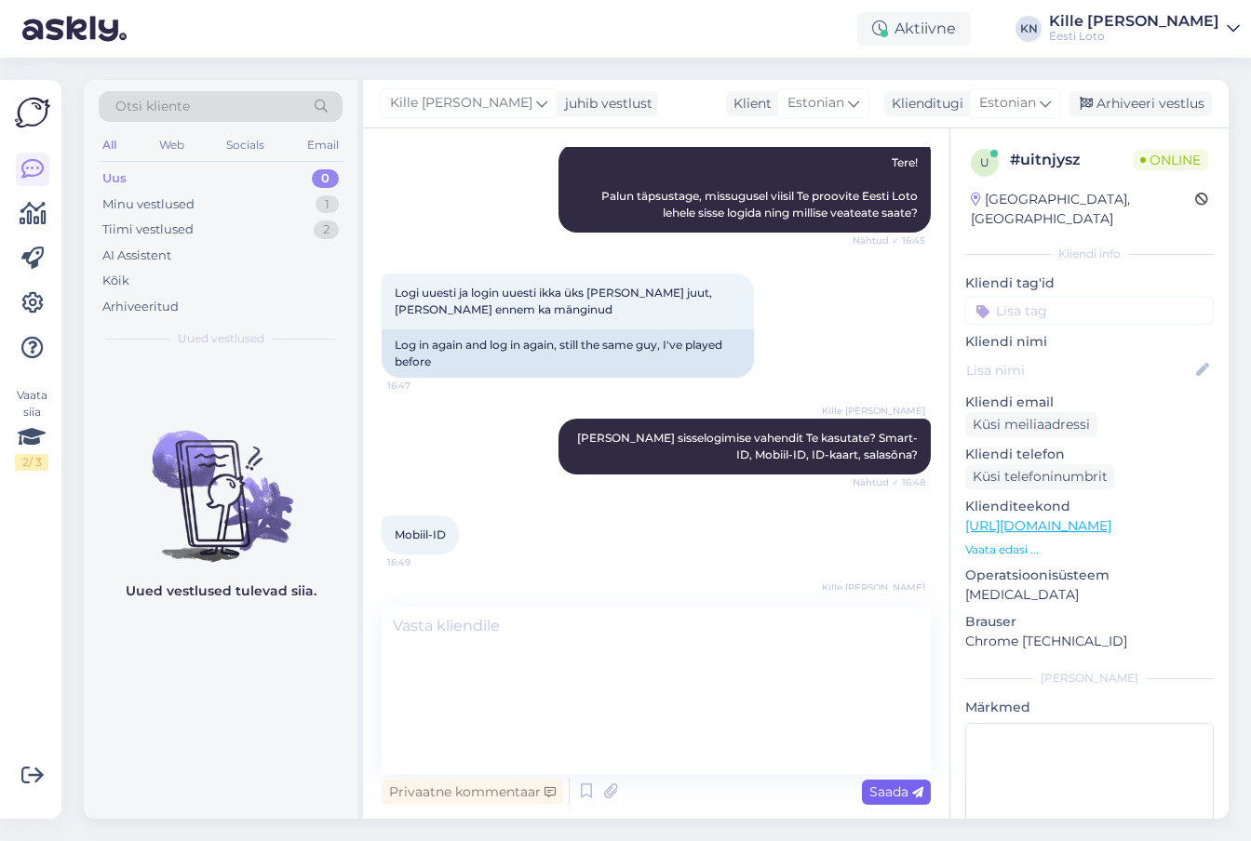
scroll to position [445, 0]
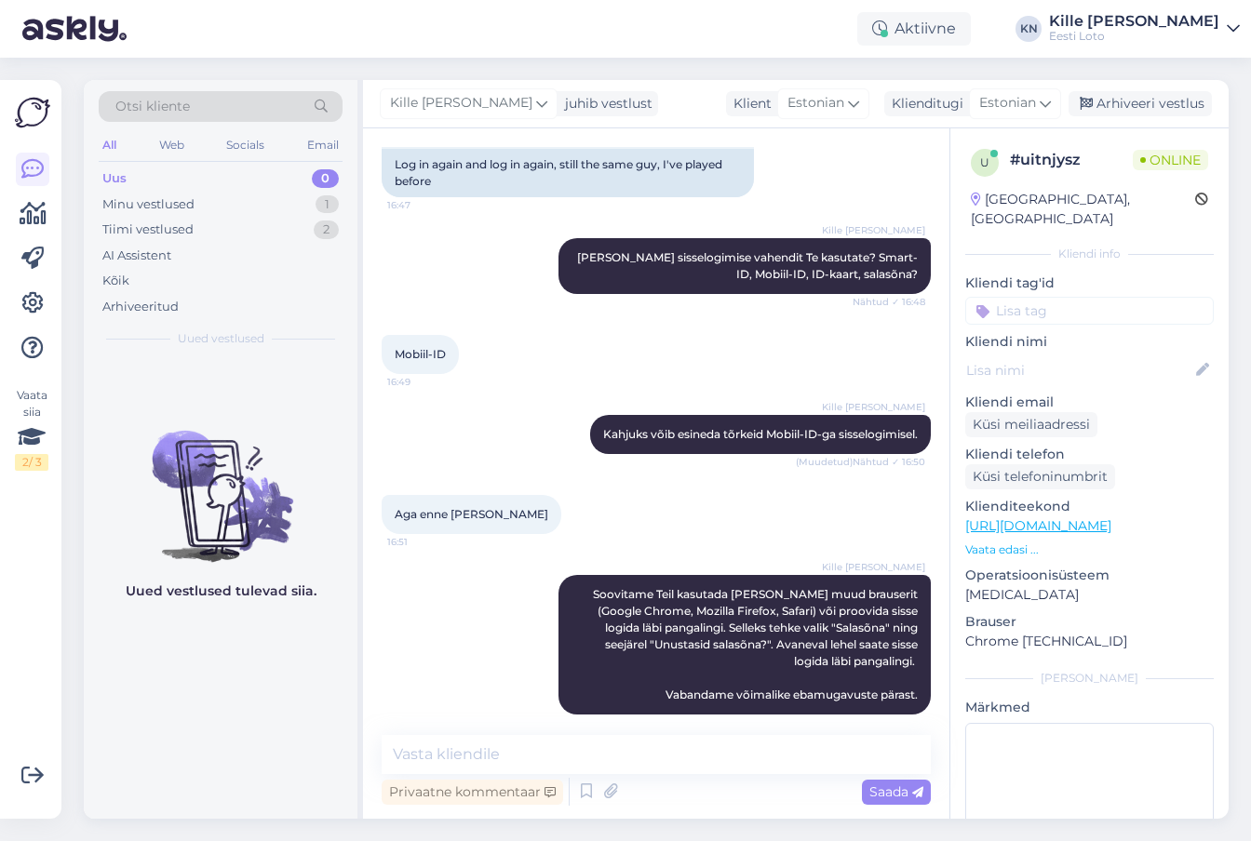
click at [1081, 299] on input at bounding box center [1089, 311] width 248 height 28
type input "mobii"
click at [1089, 356] on span "Mobiil-ID" at bounding box center [1089, 361] width 51 height 11
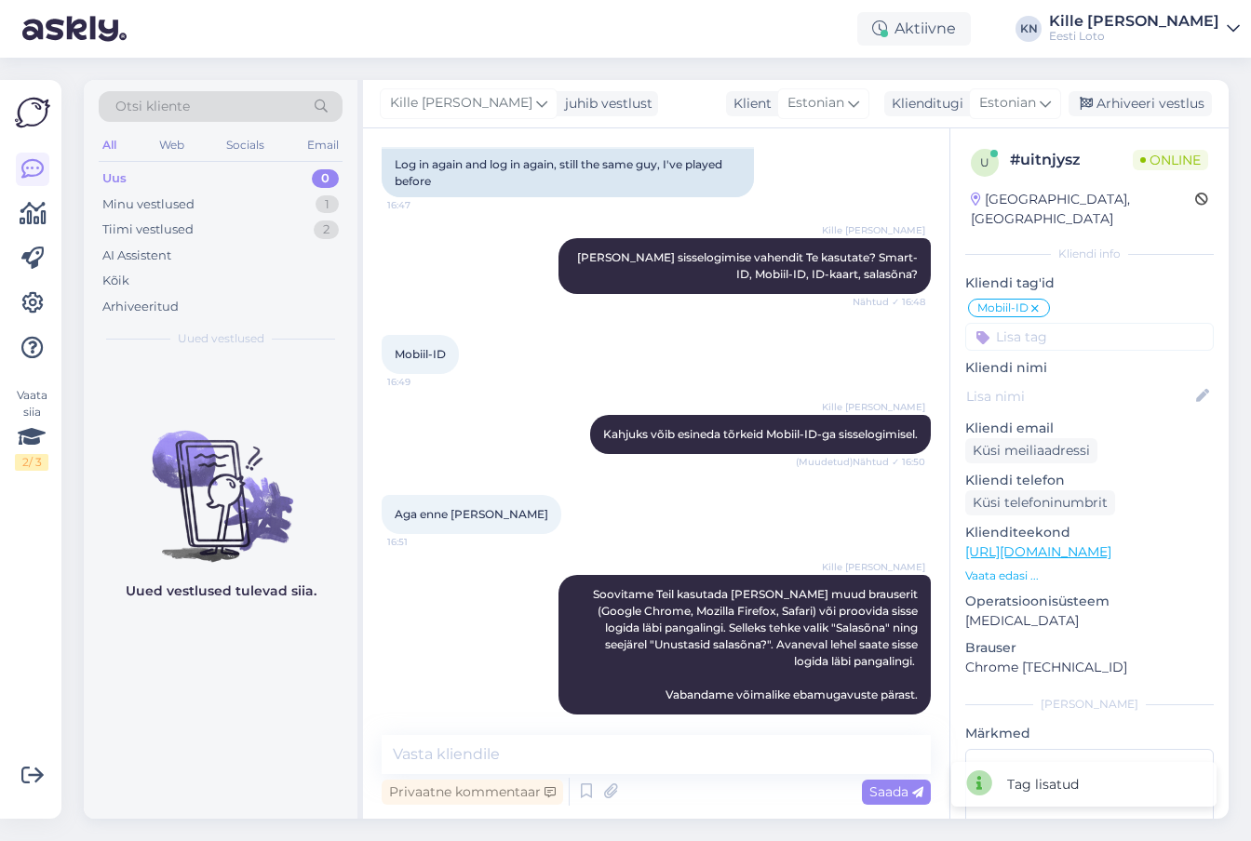
click at [1135, 88] on div "Kille Nevolihhin juhib vestlust Klient Estonian Klienditugi Estonian es Chinese…" at bounding box center [796, 104] width 866 height 48
click at [1133, 99] on div "Arhiveeri vestlus" at bounding box center [1139, 103] width 143 height 25
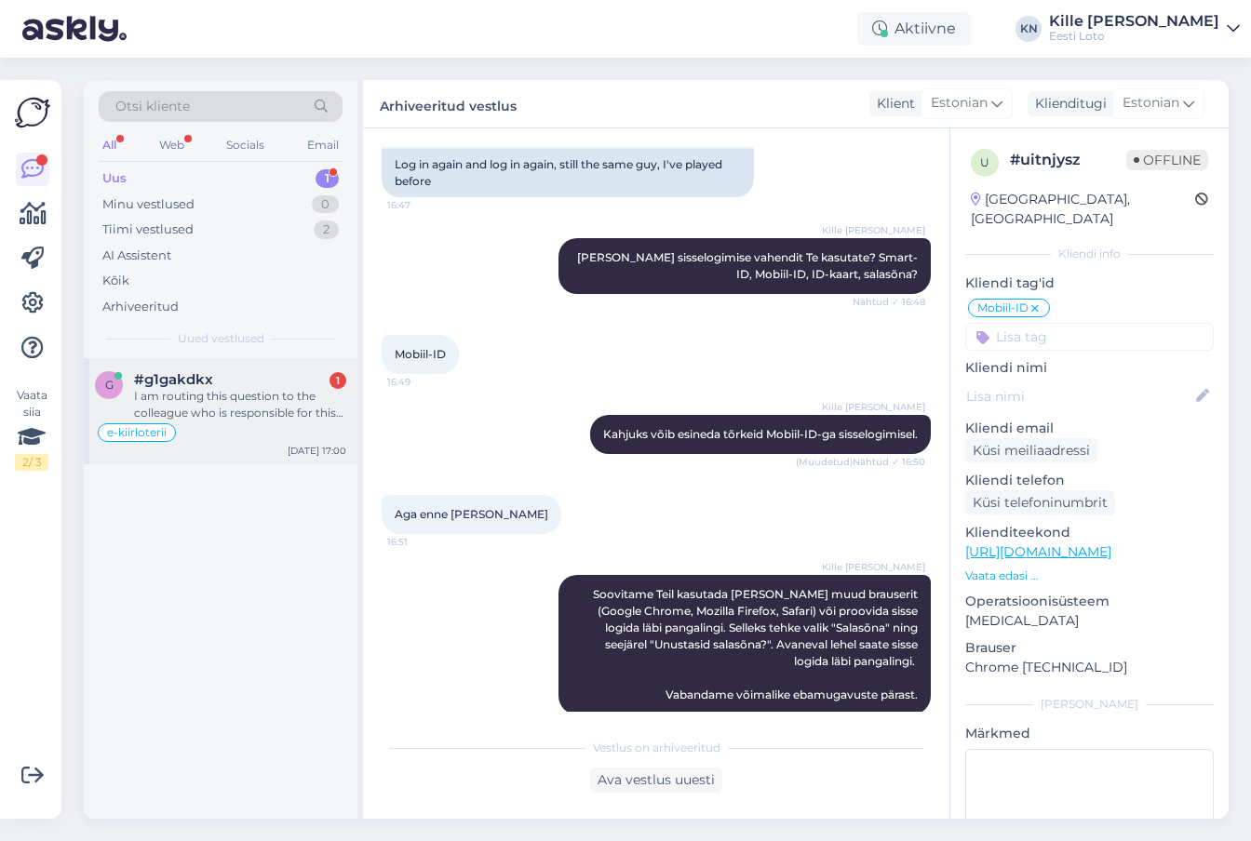
click at [252, 427] on div "e-kiirloterii" at bounding box center [220, 433] width 251 height 22
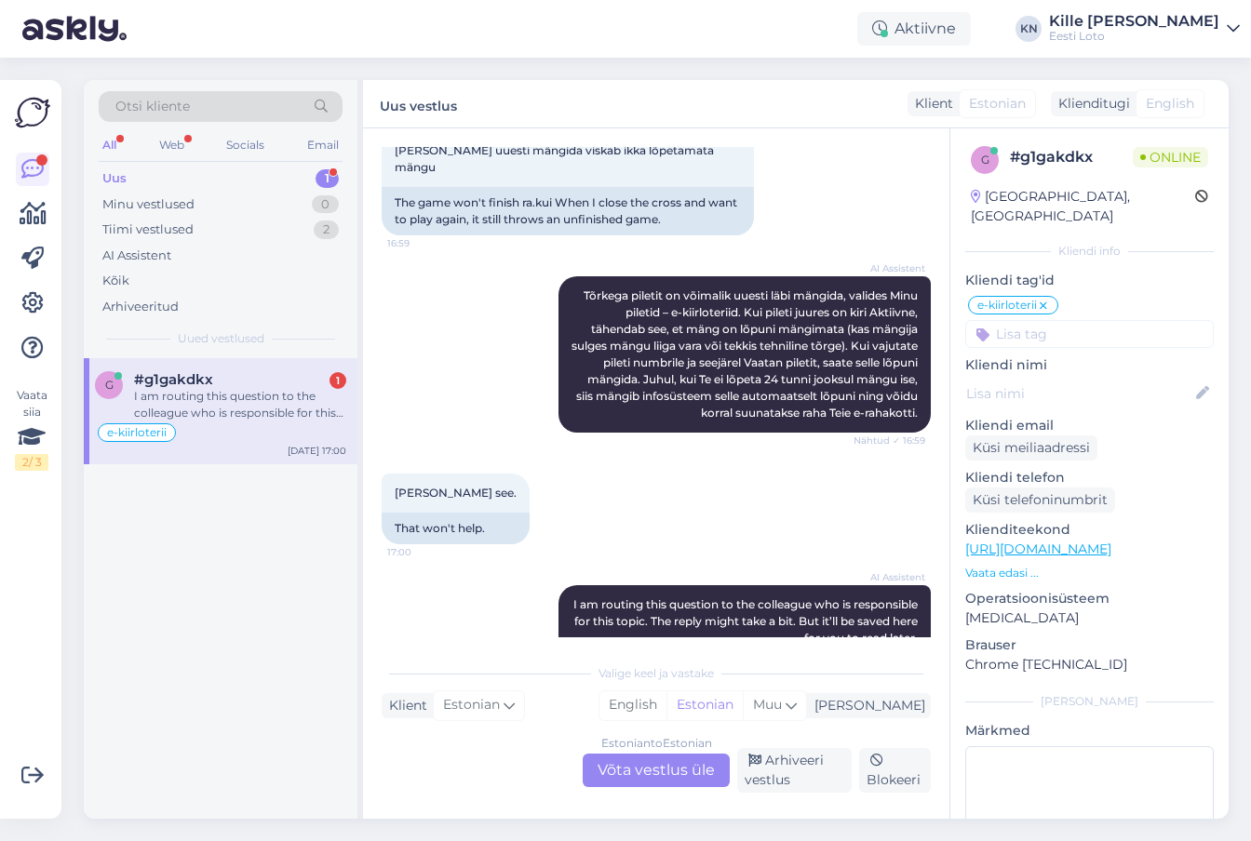
scroll to position [971, 0]
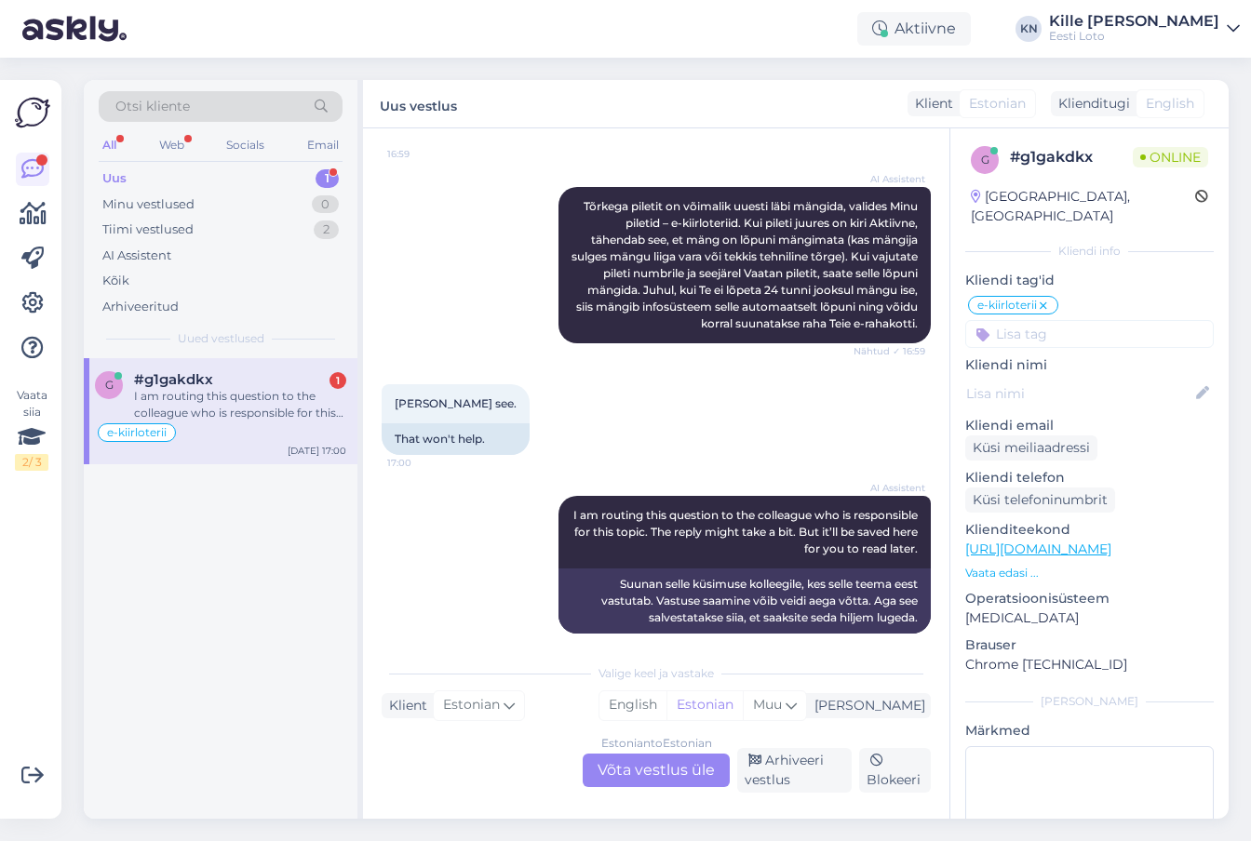
click at [671, 775] on div "Estonian to Estonian Võta vestlus üle" at bounding box center [656, 771] width 147 height 34
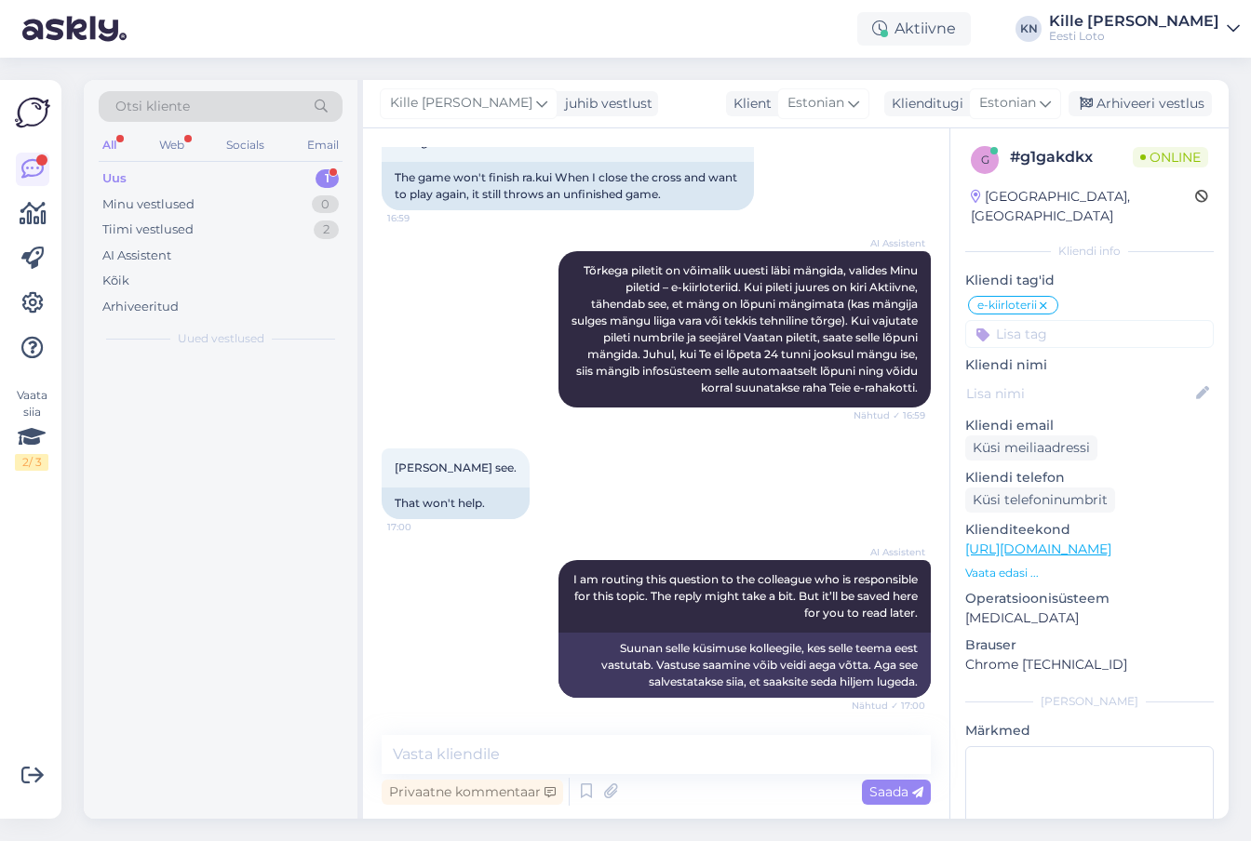
scroll to position [890, 0]
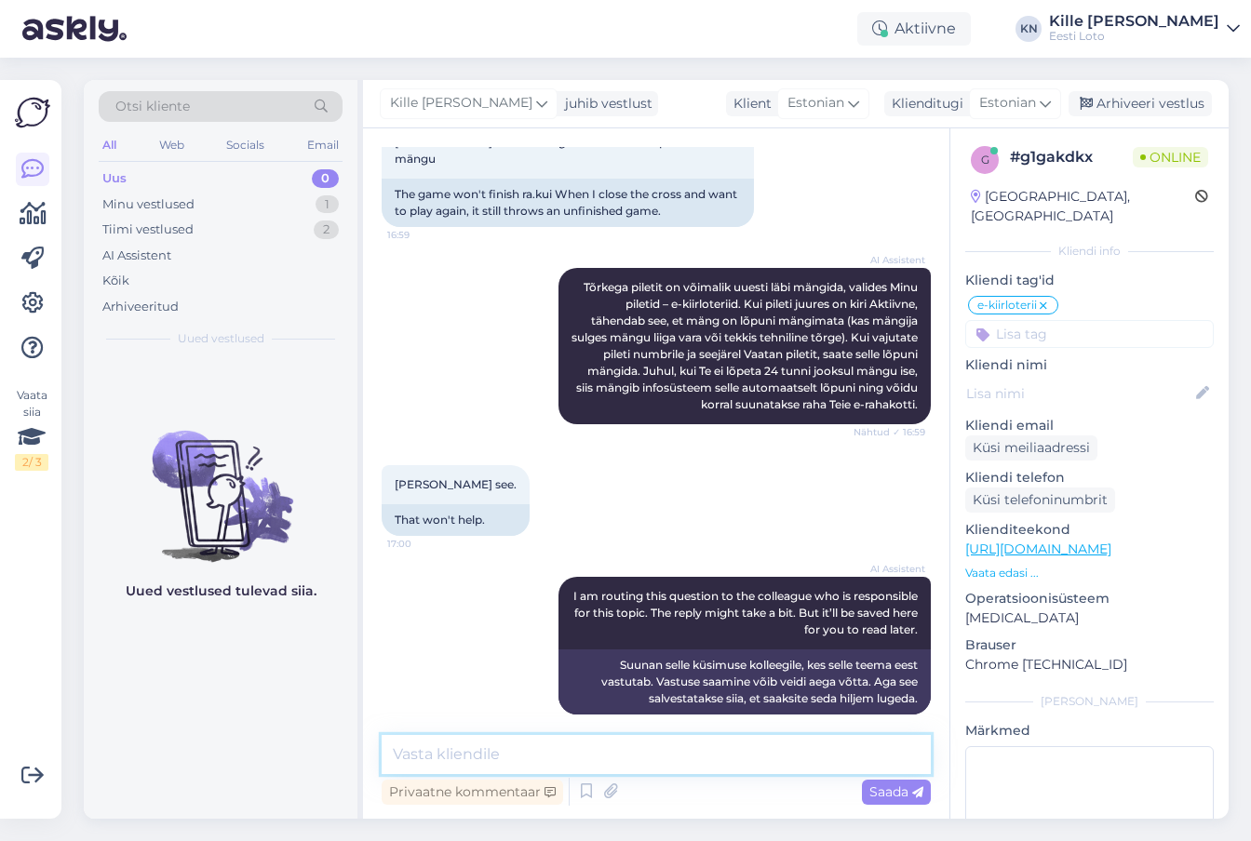
click at [654, 745] on textarea at bounding box center [656, 754] width 549 height 39
type textarea "Täpsemaks kontrollimiseks teatage palun enda isikukood."
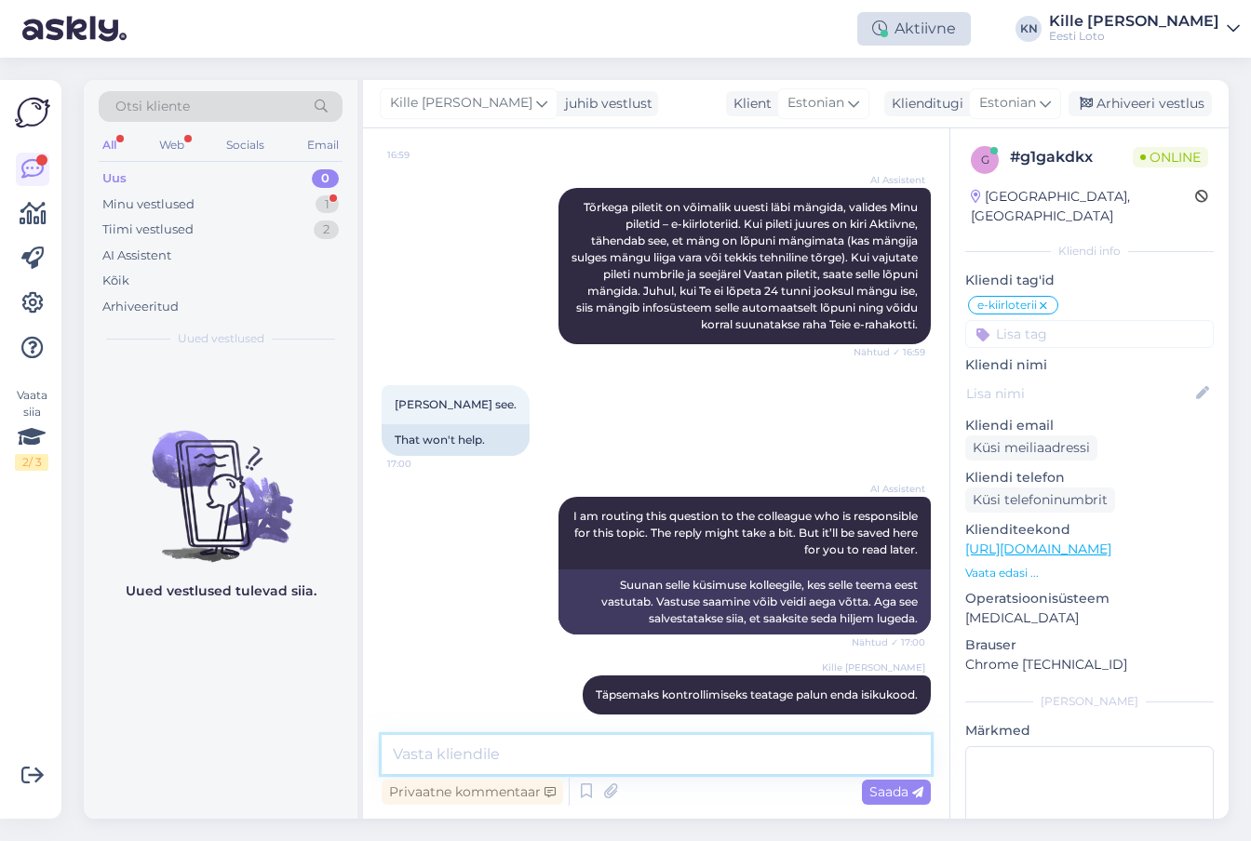
scroll to position [1050, 0]
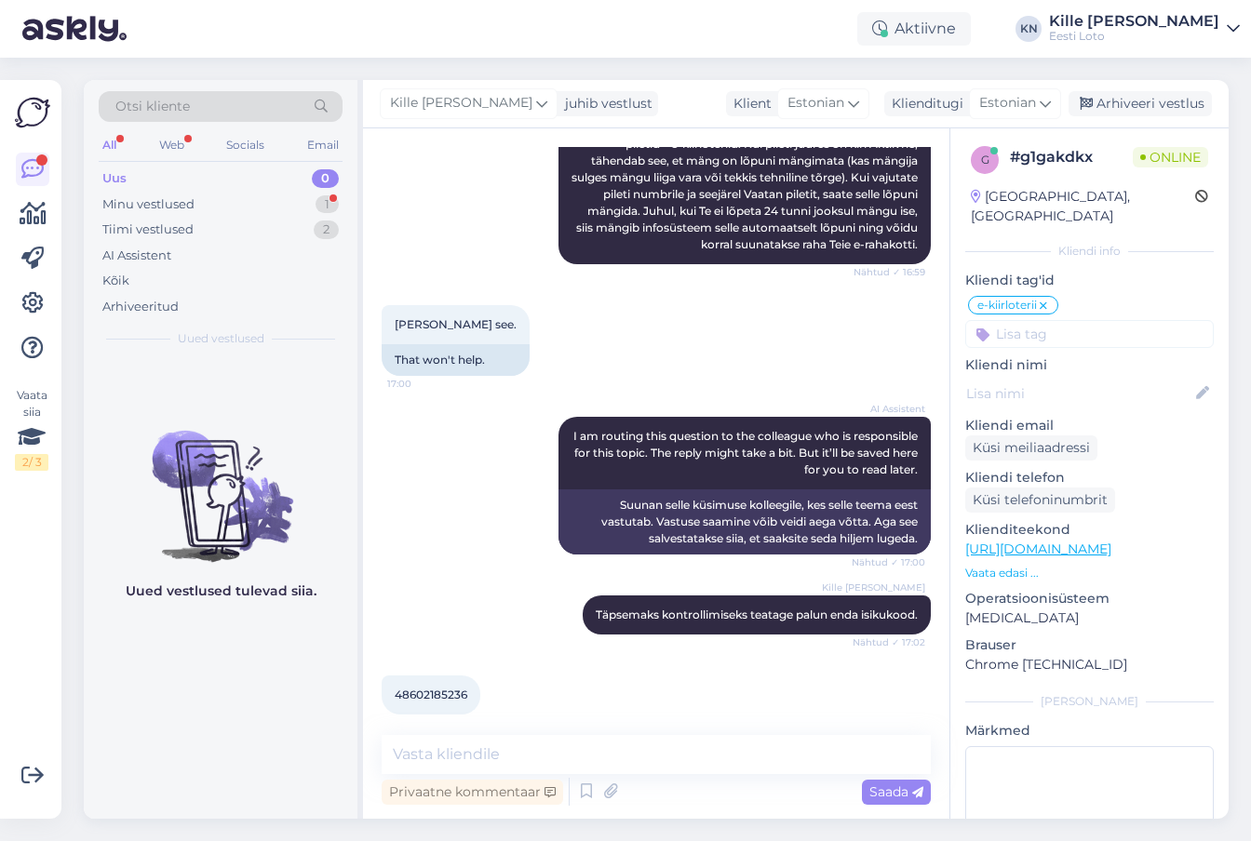
click at [463, 688] on span "48602185236" at bounding box center [431, 695] width 73 height 14
copy span "48602185236"
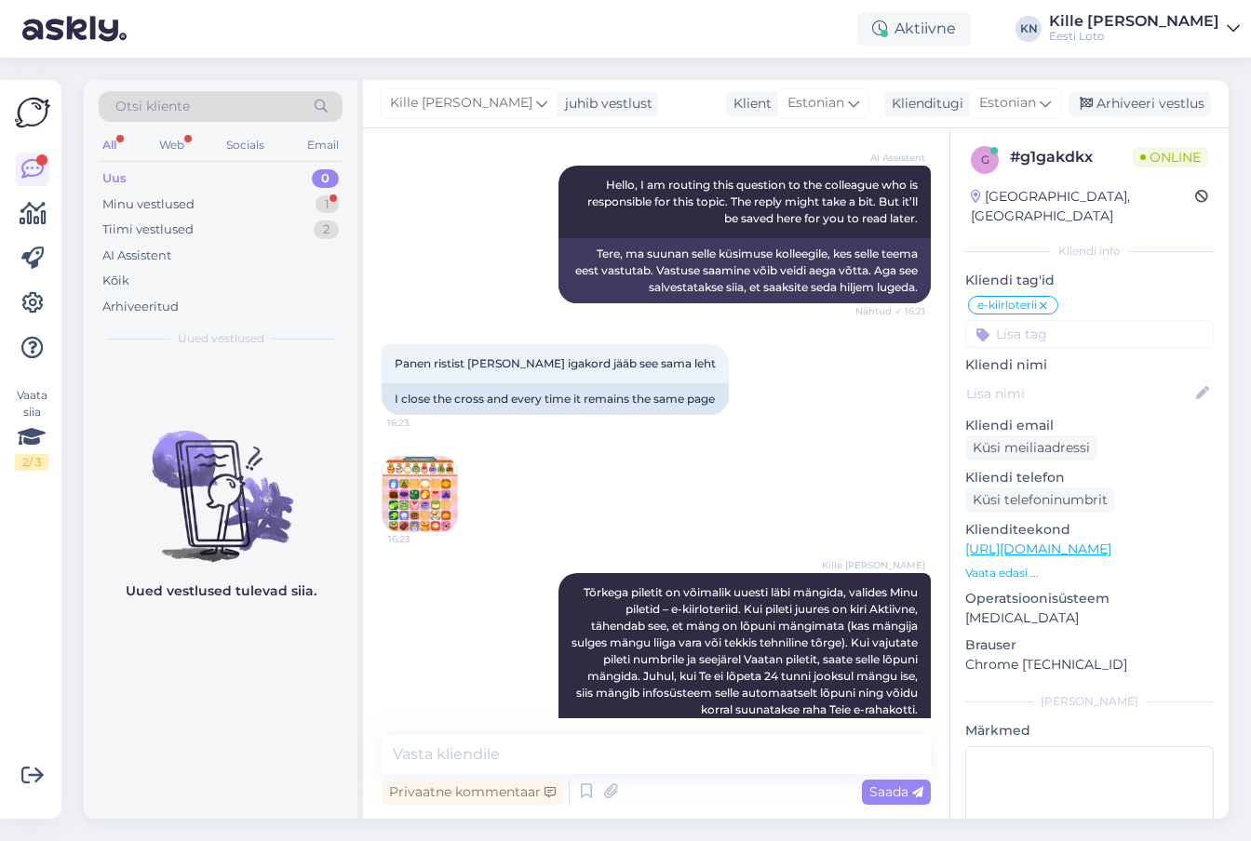
scroll to position [170, 0]
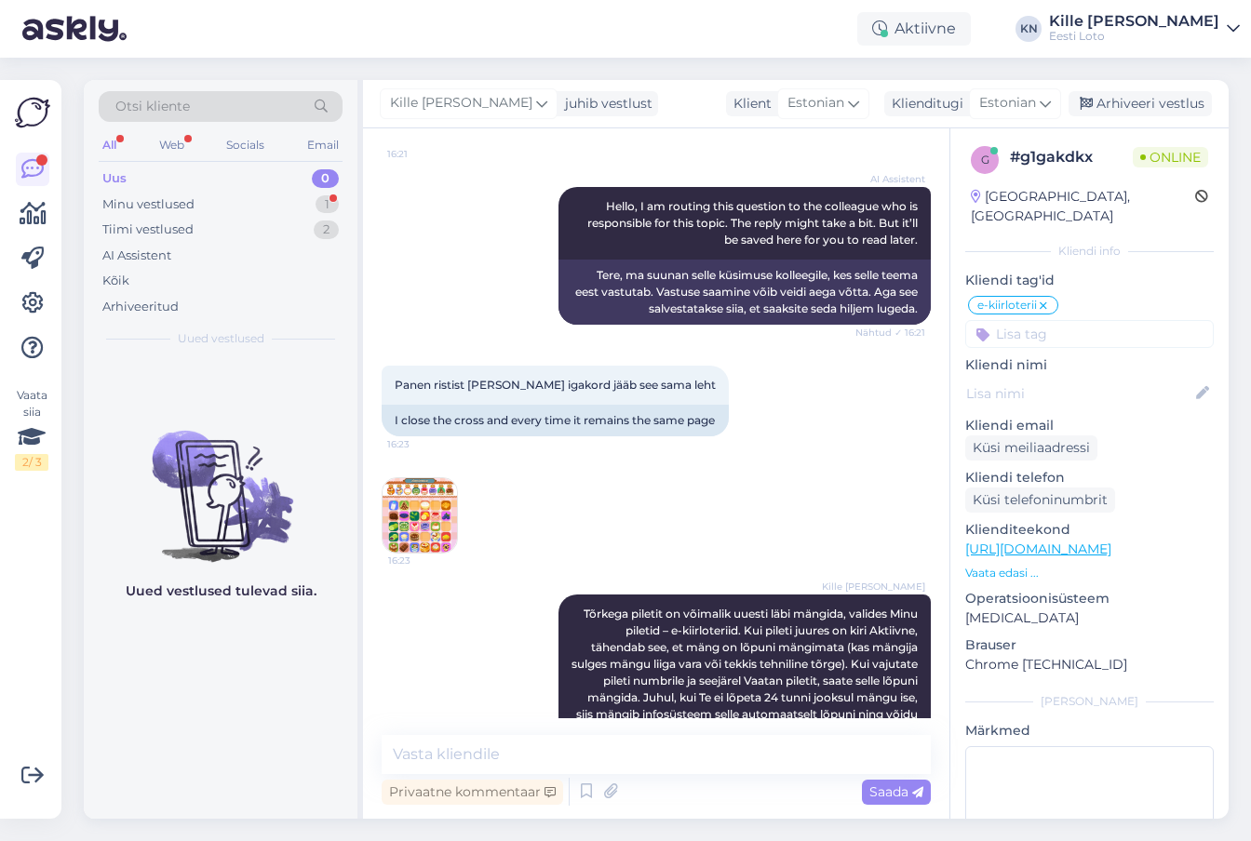
click at [441, 514] on img at bounding box center [420, 515] width 74 height 74
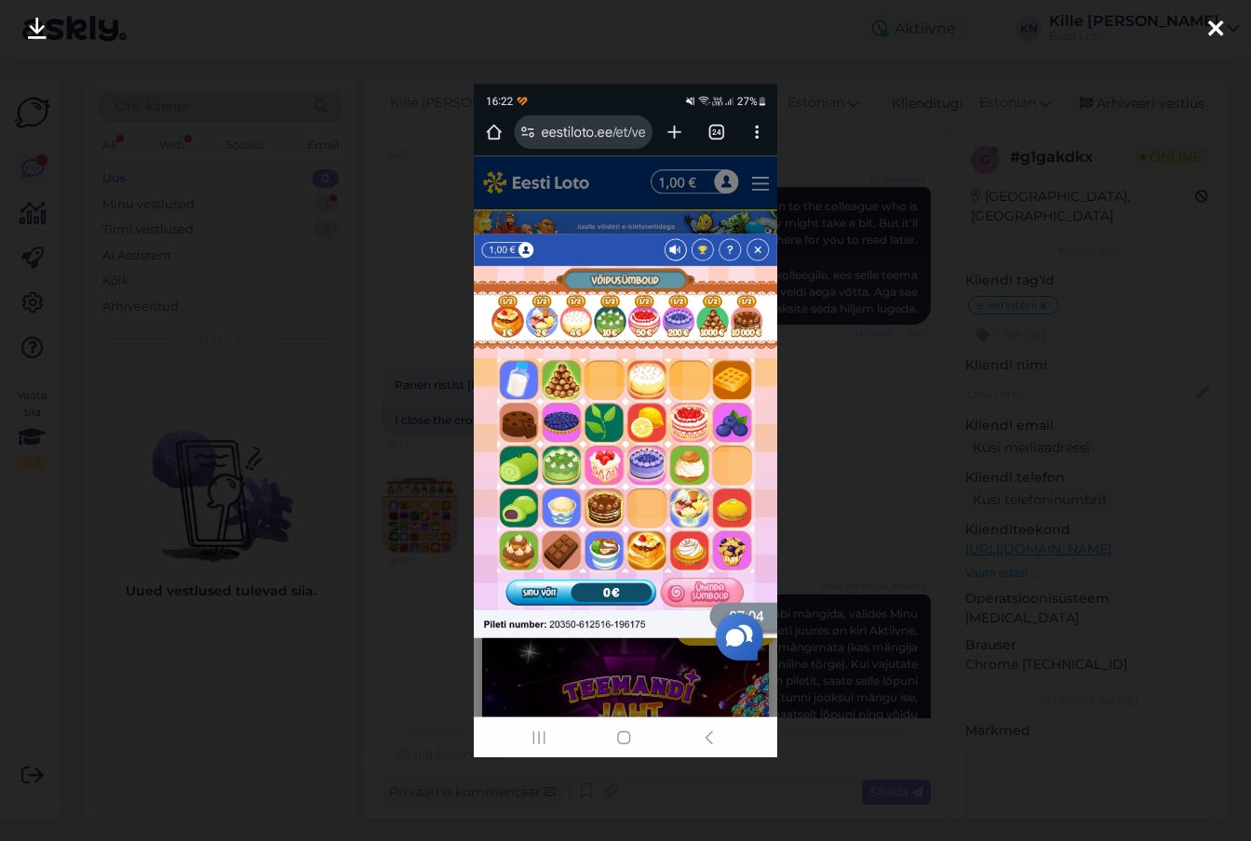
click at [431, 412] on div at bounding box center [625, 420] width 1251 height 841
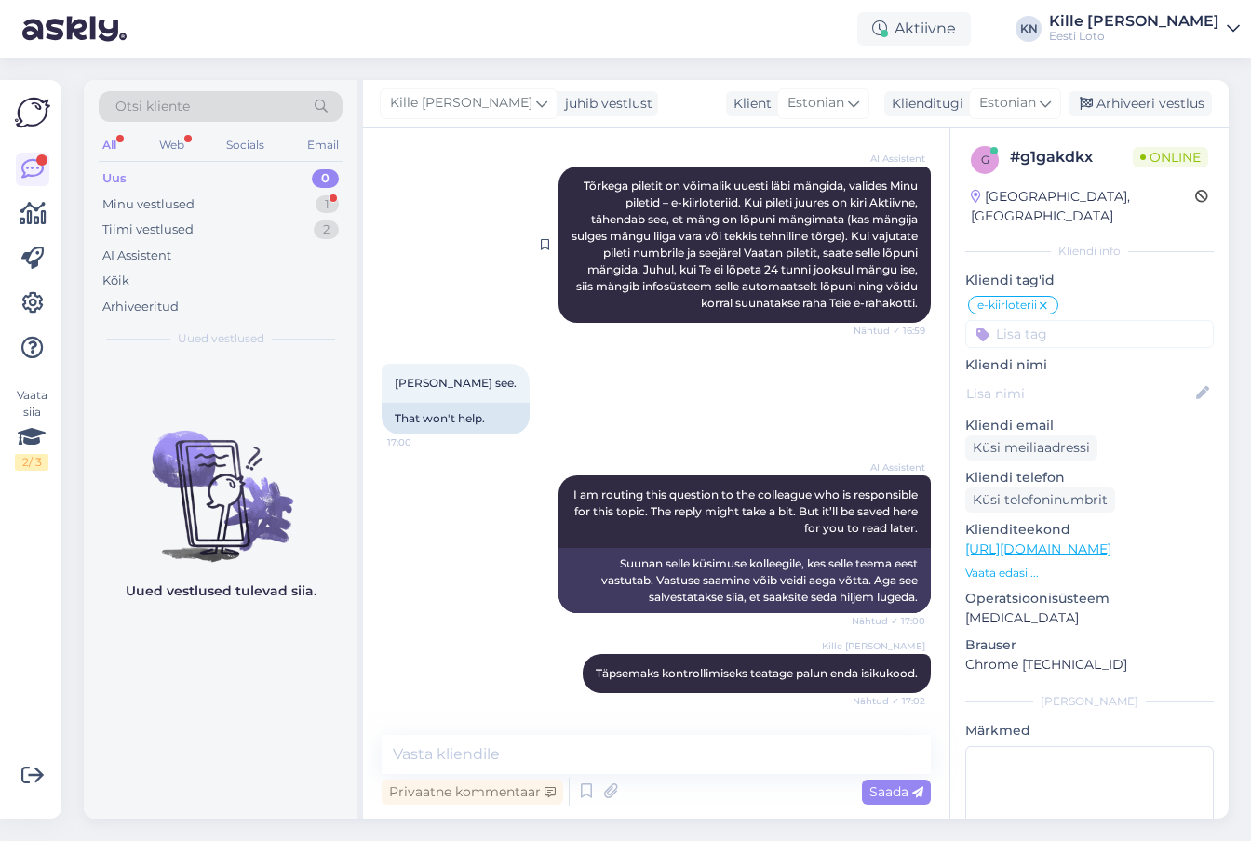
scroll to position [1050, 0]
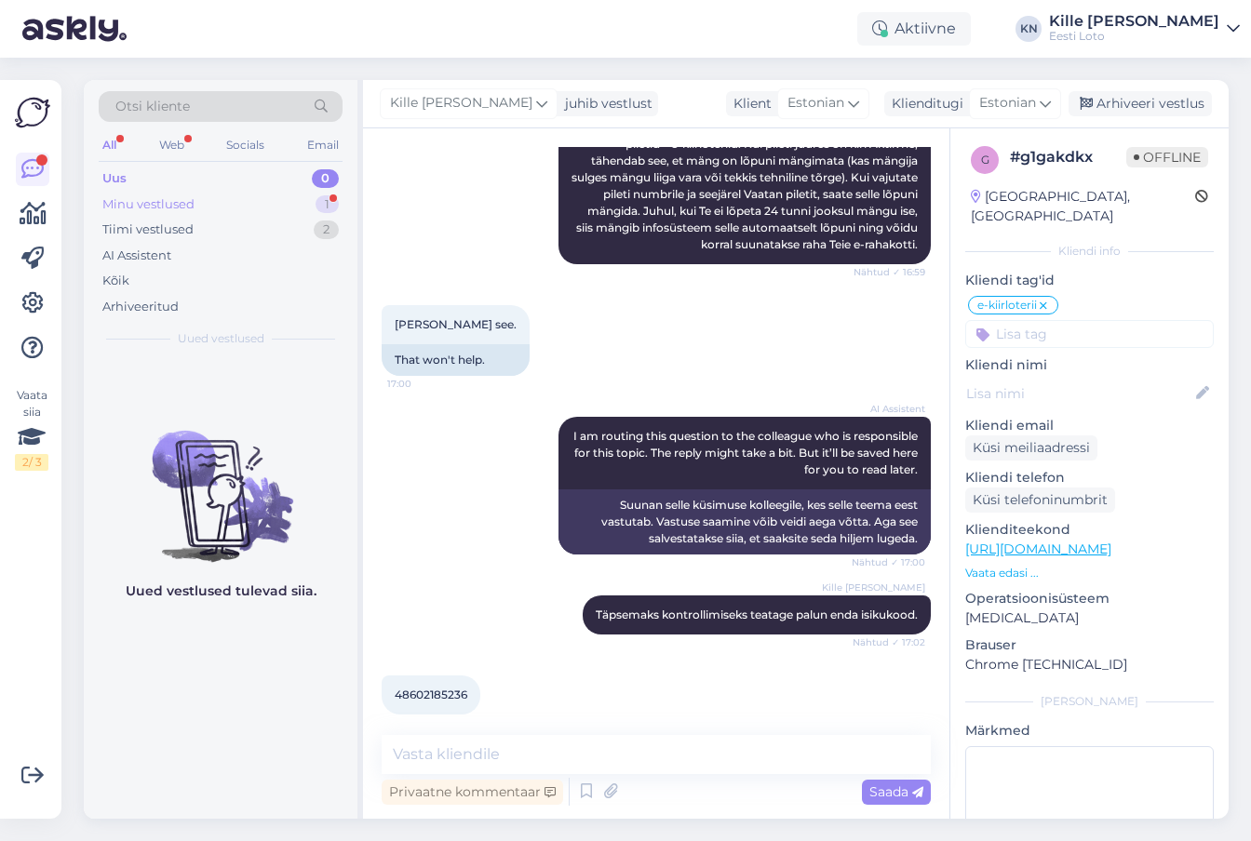
click at [208, 205] on div "Minu vestlused 1" at bounding box center [221, 205] width 244 height 26
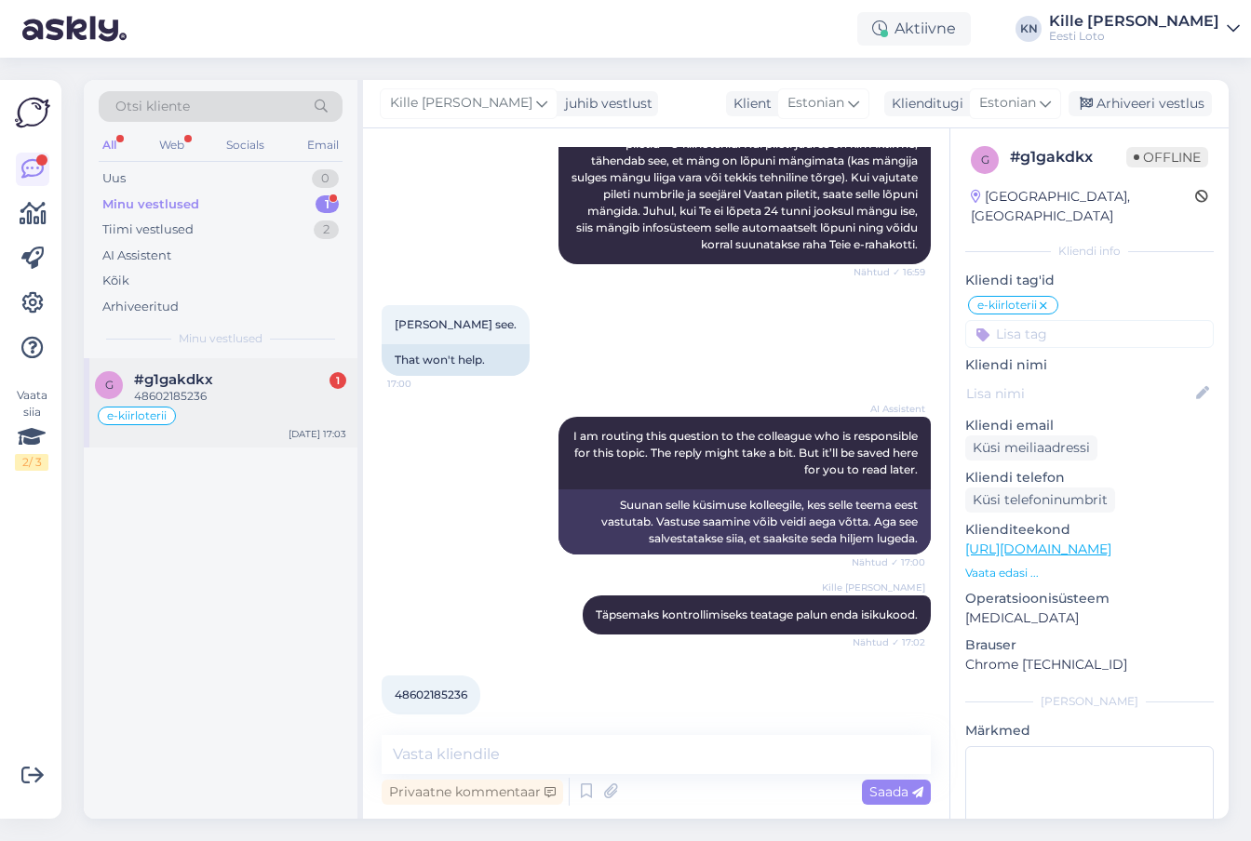
click at [236, 367] on div "g #g1gakdkx 1 48602185236 e-kiirloterii [DATE] 17:03" at bounding box center [221, 402] width 274 height 89
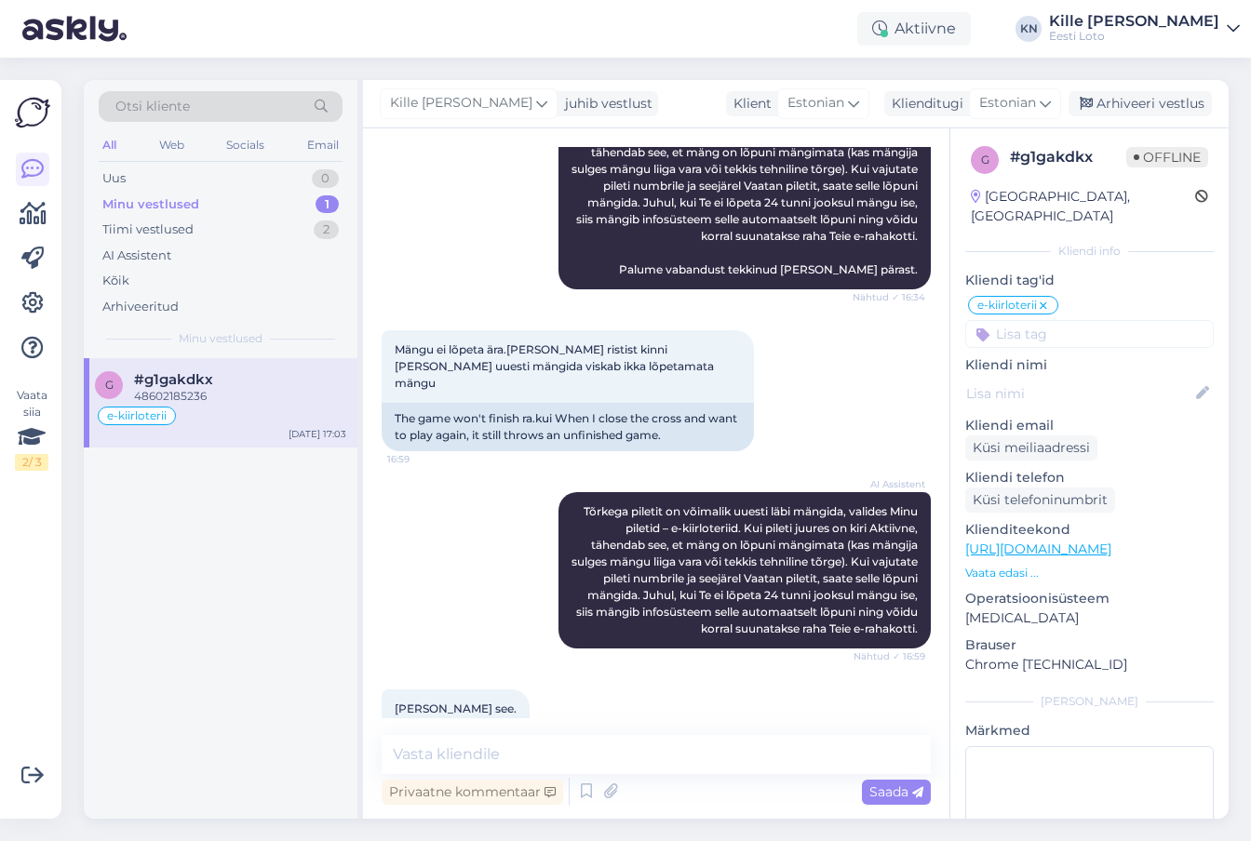
scroll to position [148, 0]
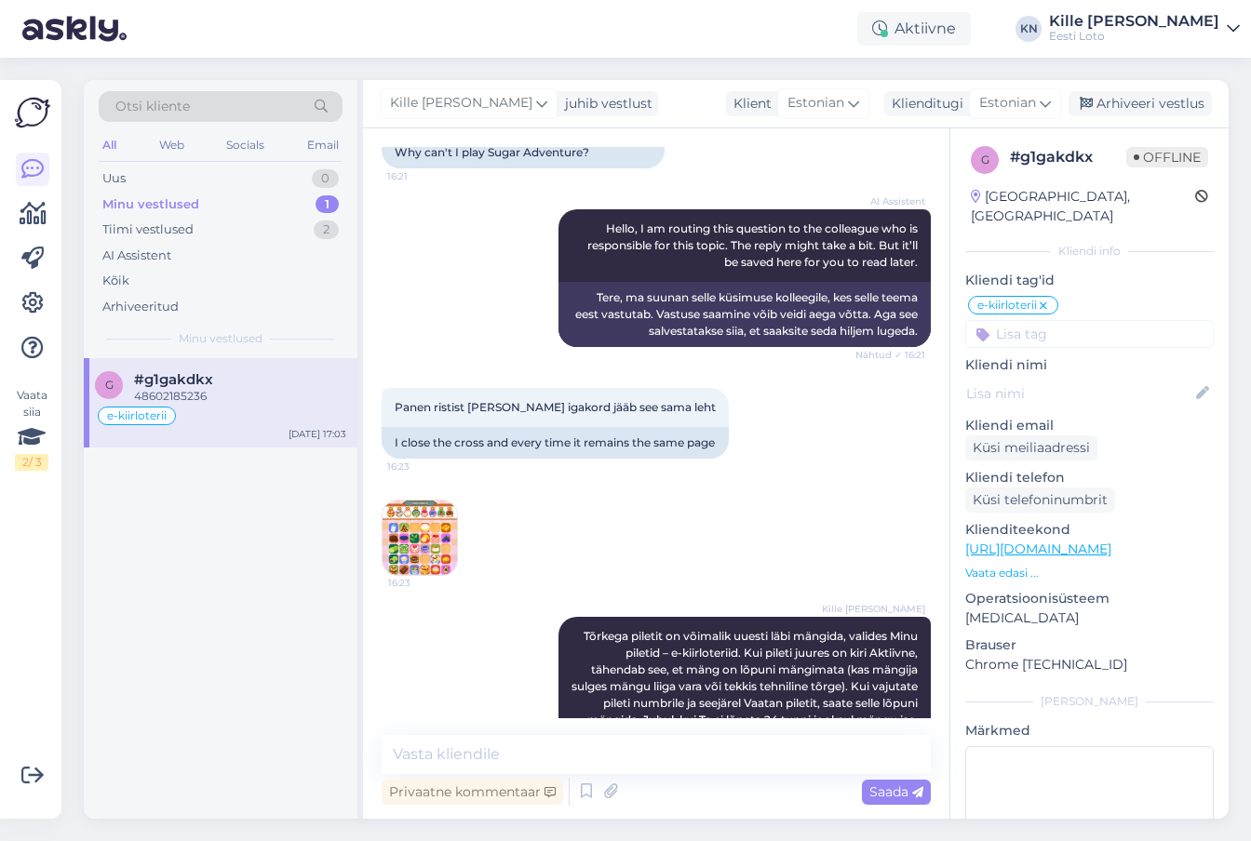
click at [411, 553] on img at bounding box center [420, 538] width 74 height 74
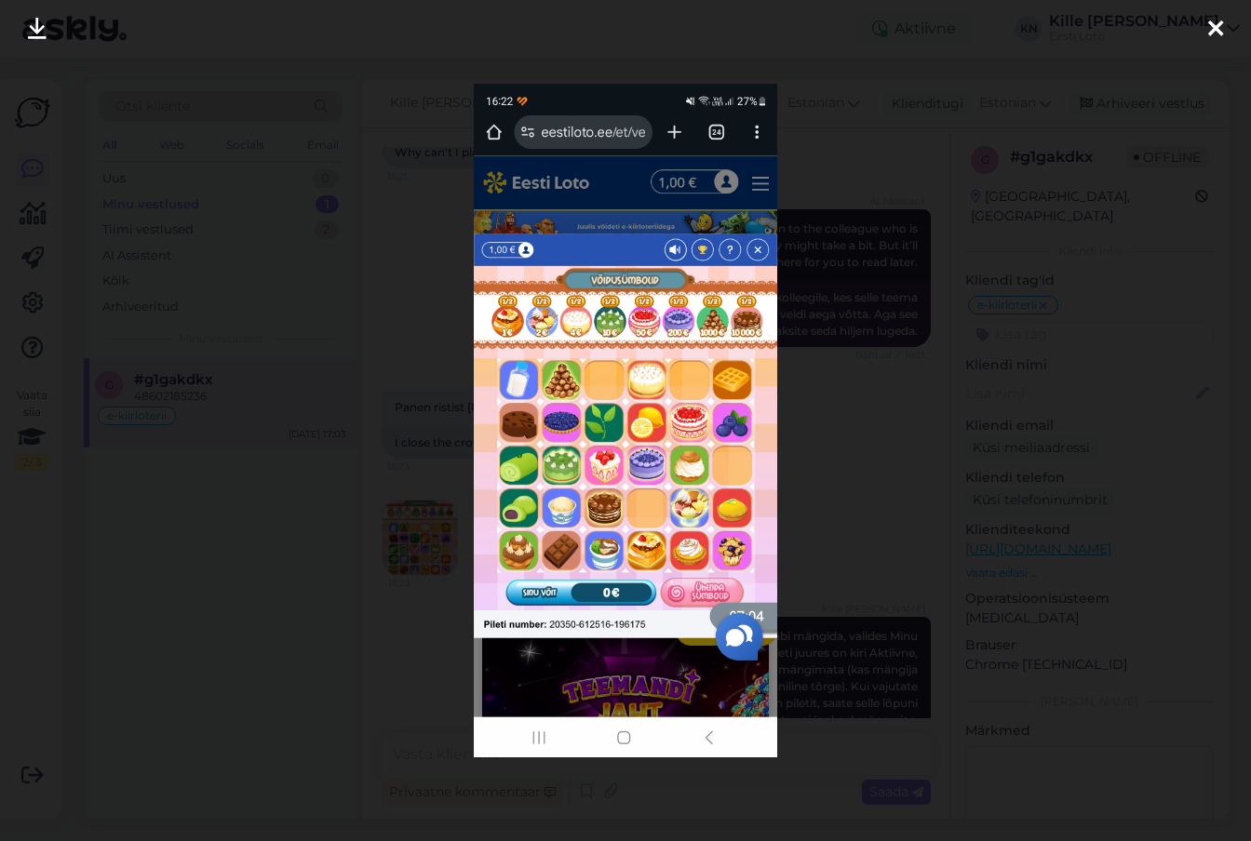
click at [412, 553] on div at bounding box center [625, 420] width 1251 height 841
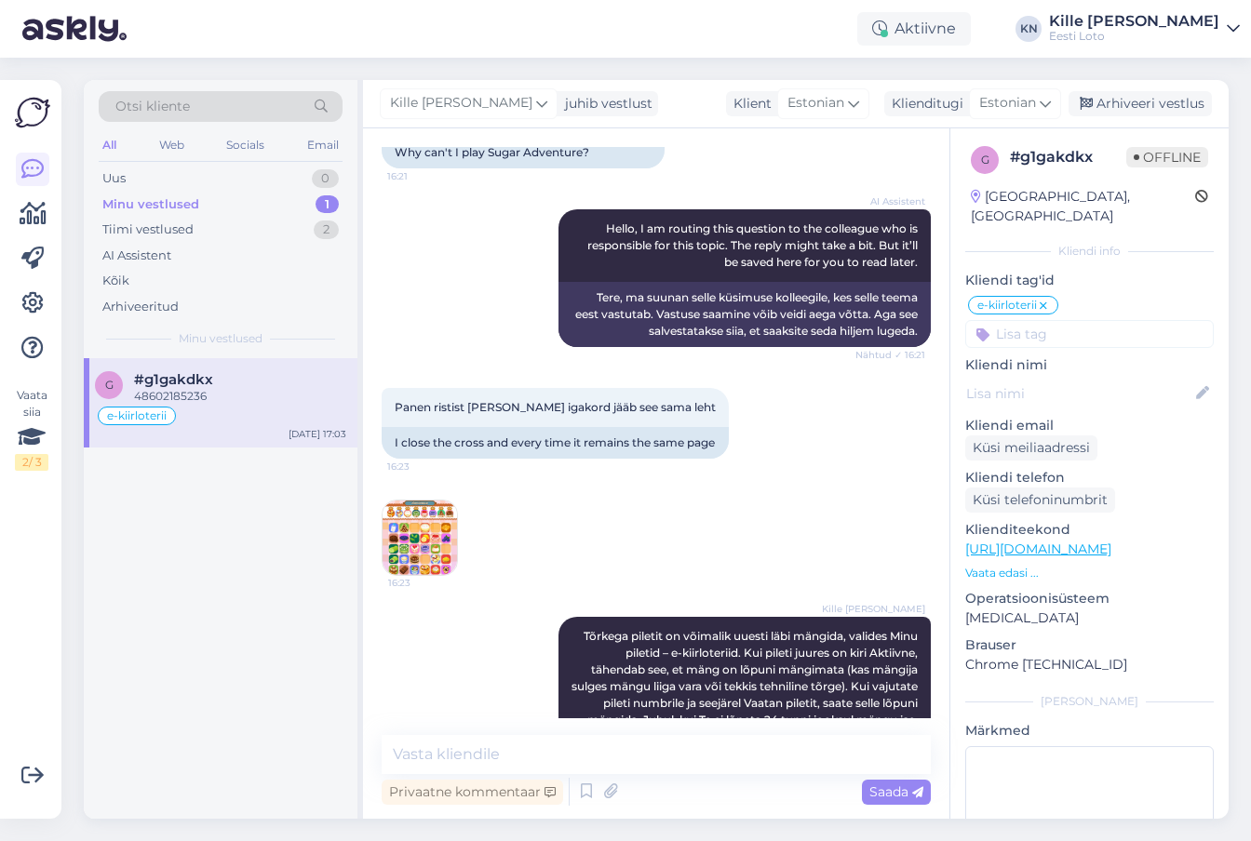
scroll to position [1050, 0]
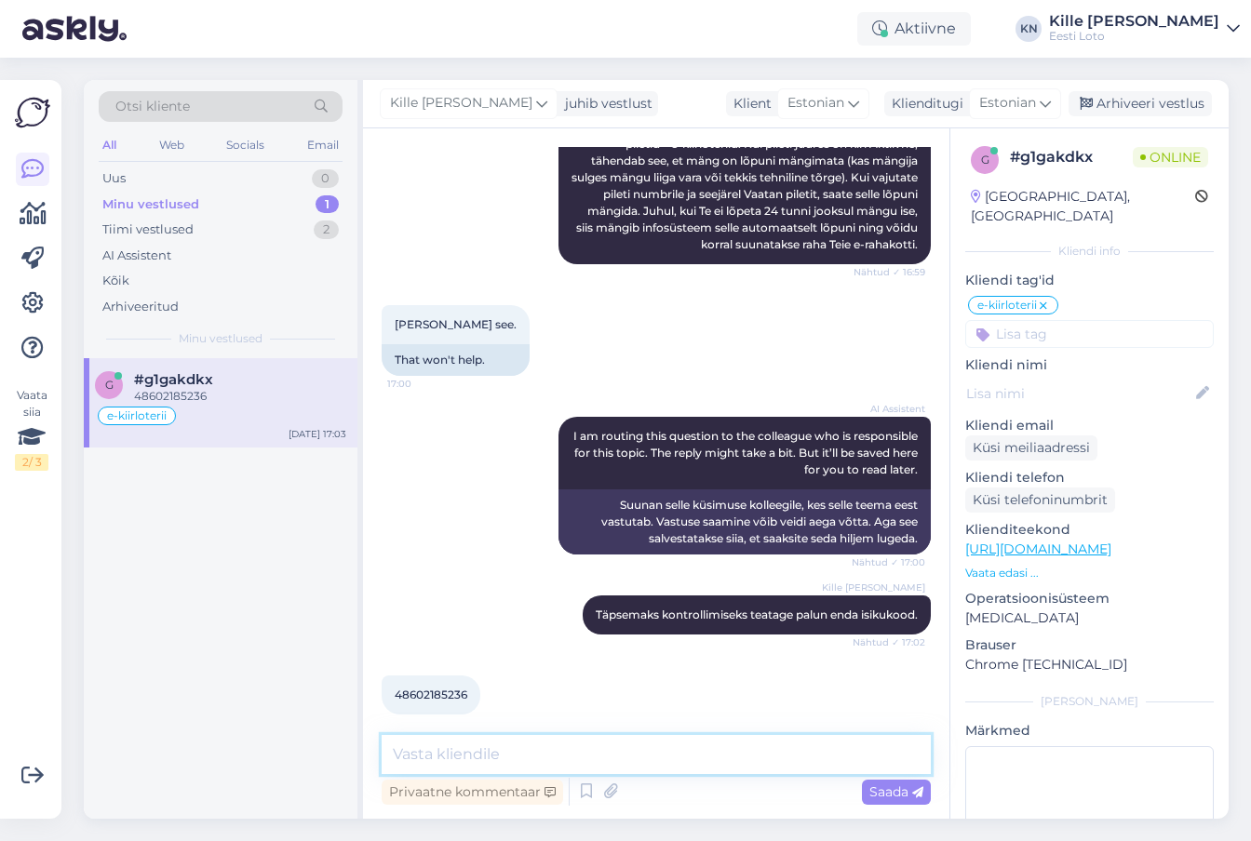
click at [517, 757] on textarea at bounding box center [656, 754] width 549 height 39
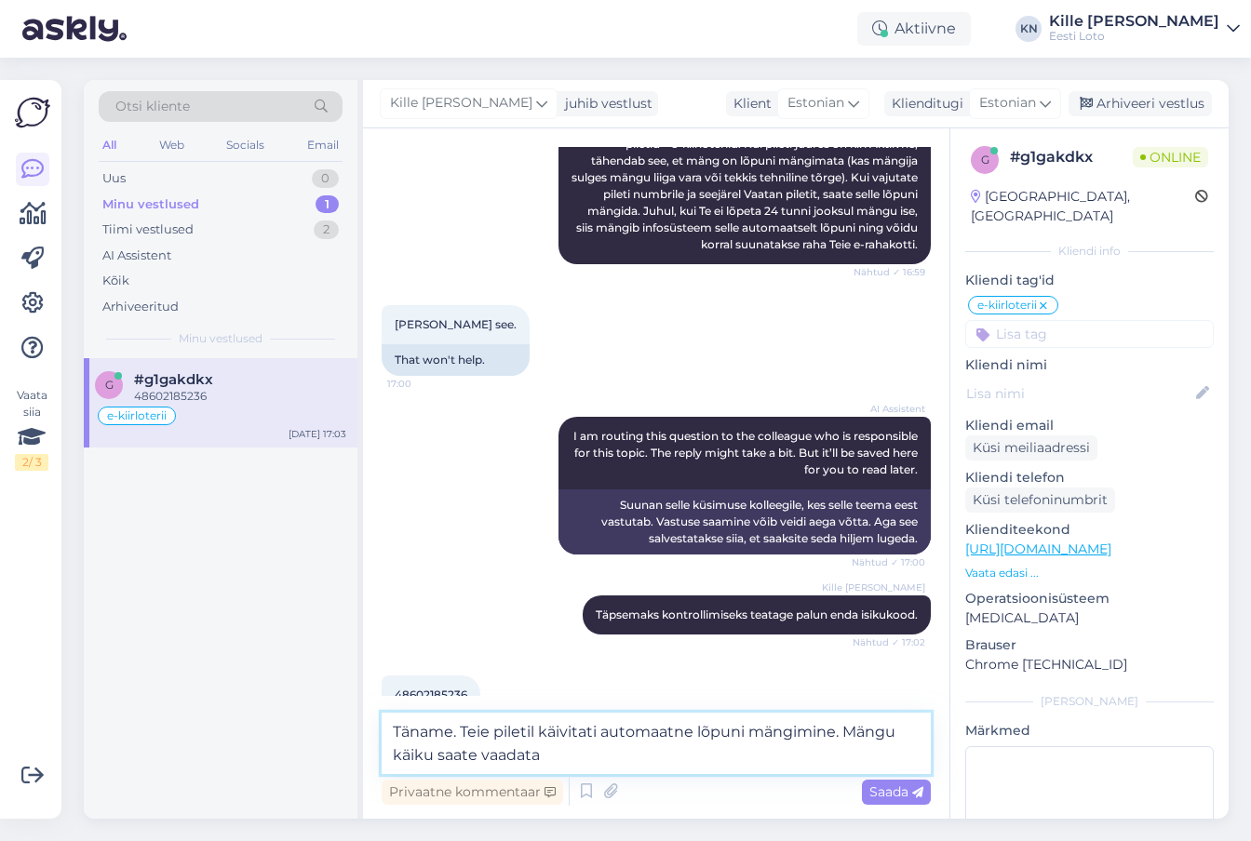
drag, startPoint x: 730, startPoint y: 759, endPoint x: 845, endPoint y: 721, distance: 121.5
click at [845, 721] on textarea "Täname. Teie piletil käivitati automaatne lõpuni mängimine. Mängu käiku saate v…" at bounding box center [656, 743] width 549 height 61
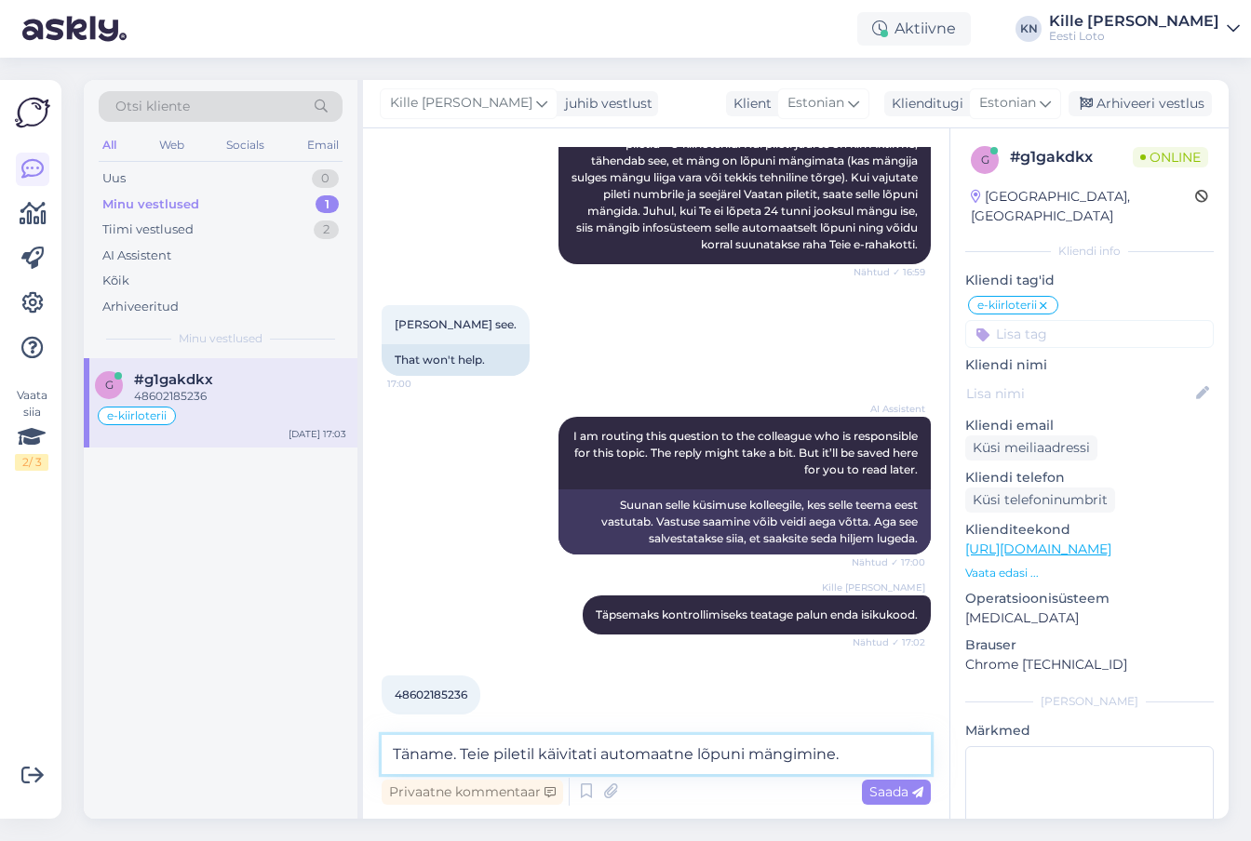
paste textarea "Vabandame võimalike ebameeldivuste pärast."
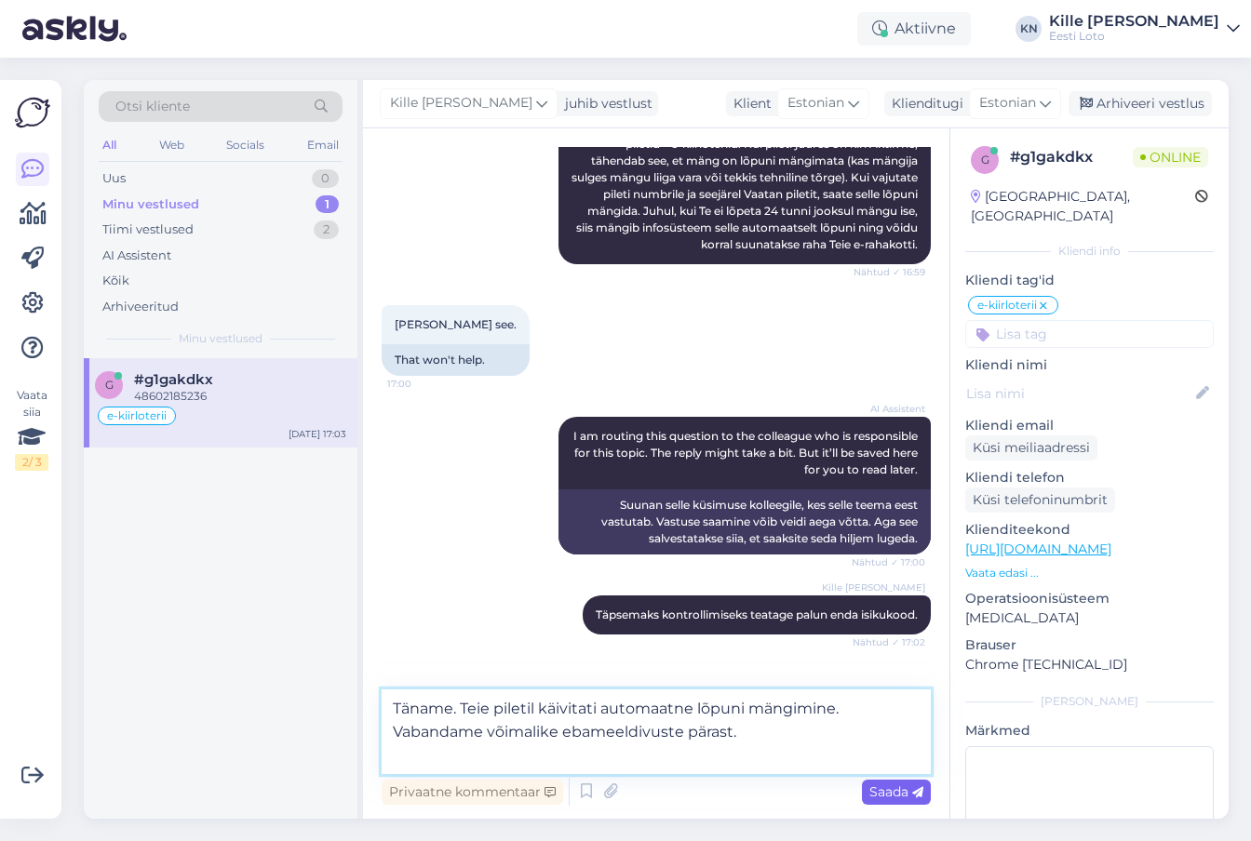
type textarea "Täname. Teie piletil käivitati automaatne lõpuni mängimine. Vabandame võimalike…"
click at [903, 789] on span "Saada" at bounding box center [896, 792] width 54 height 17
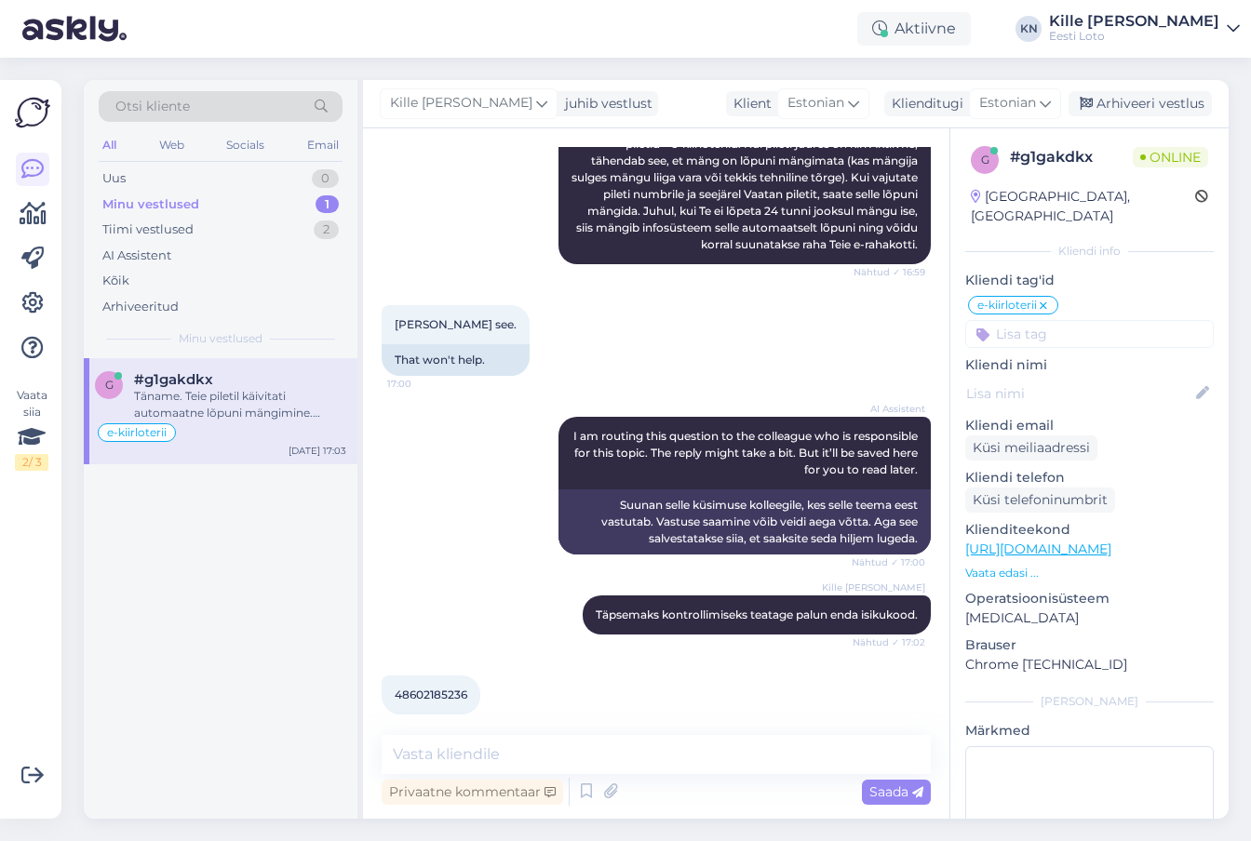
scroll to position [1147, 0]
